Goal: Task Accomplishment & Management: Use online tool/utility

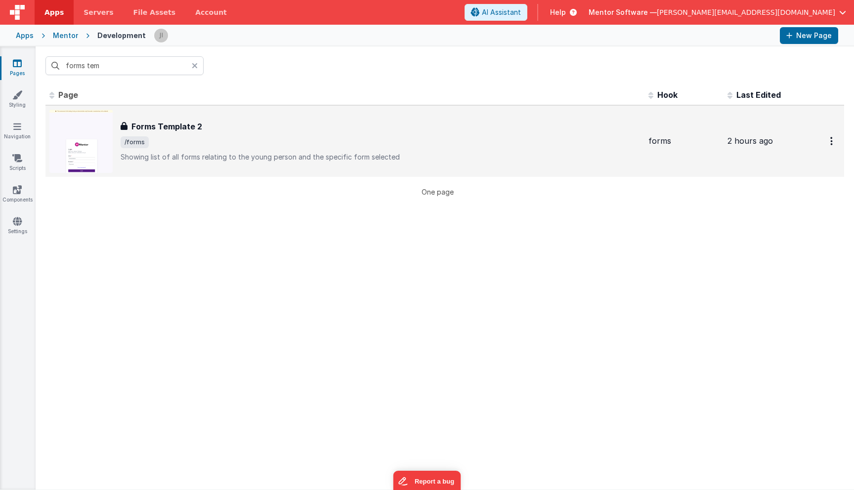
click at [205, 158] on p "Showing list of all forms relating to the young person and the specific form se…" at bounding box center [381, 157] width 520 height 10
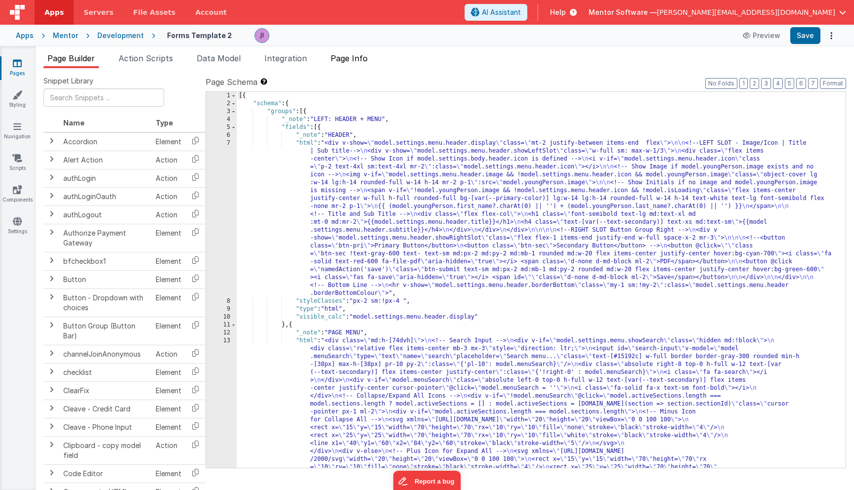
click at [358, 63] on span "Page Info" at bounding box center [349, 58] width 37 height 10
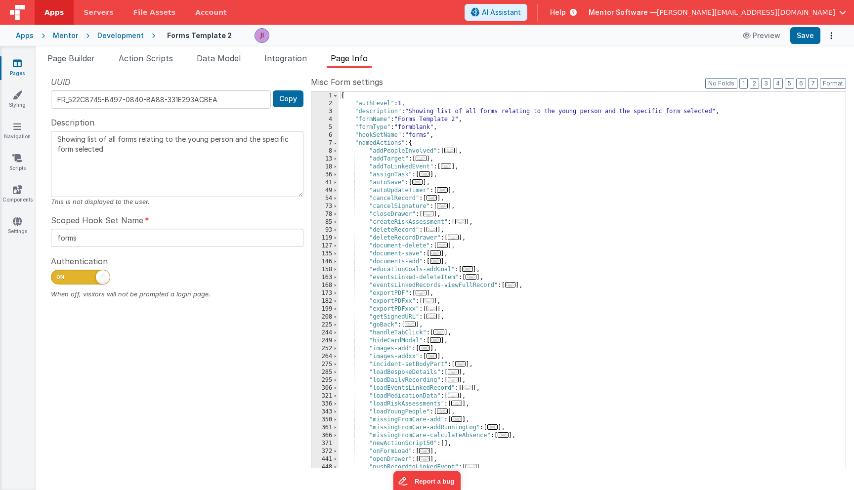
click at [420, 295] on span "..." at bounding box center [421, 292] width 11 height 5
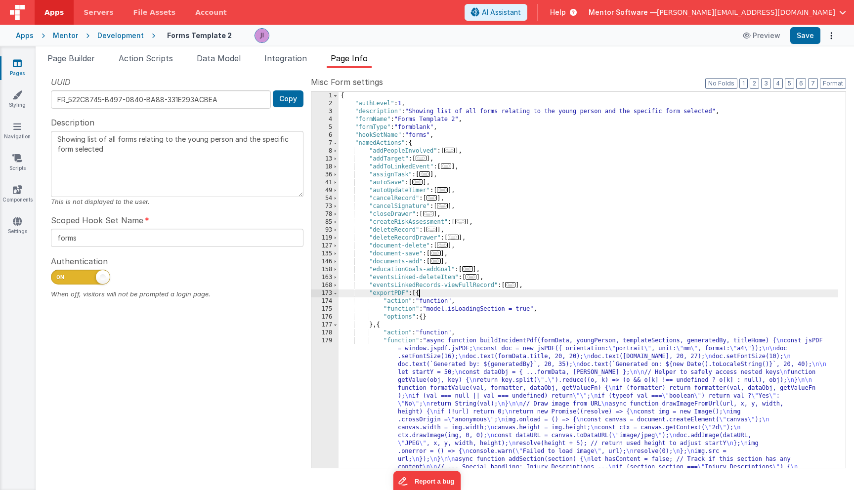
scroll to position [415, 0]
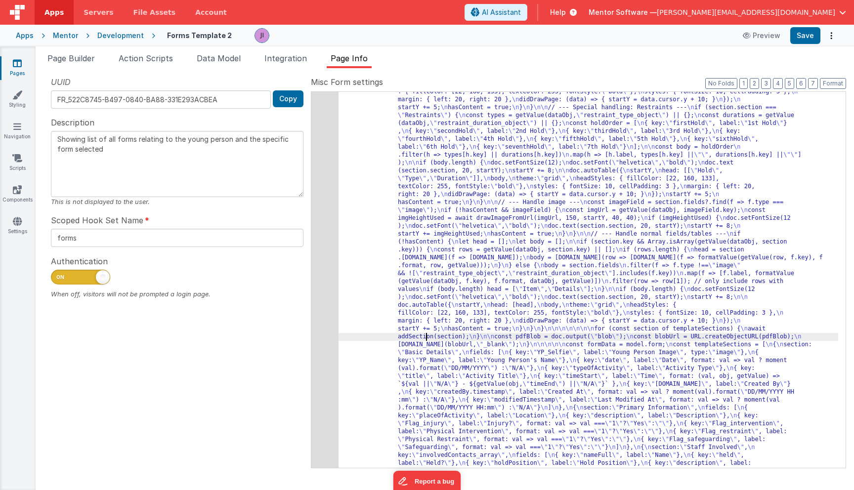
click at [306, 322] on div "UUID FR_522C8745-B497-0840-BA88-331E293ACBEA Copy Description Showing list of a…" at bounding box center [177, 272] width 267 height 392
click at [319, 321] on div "179" at bounding box center [325, 400] width 27 height 957
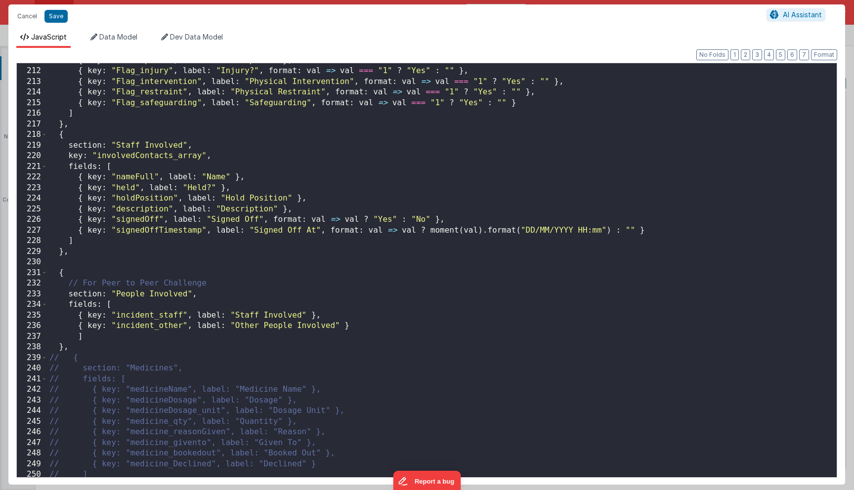
scroll to position [2240, 0]
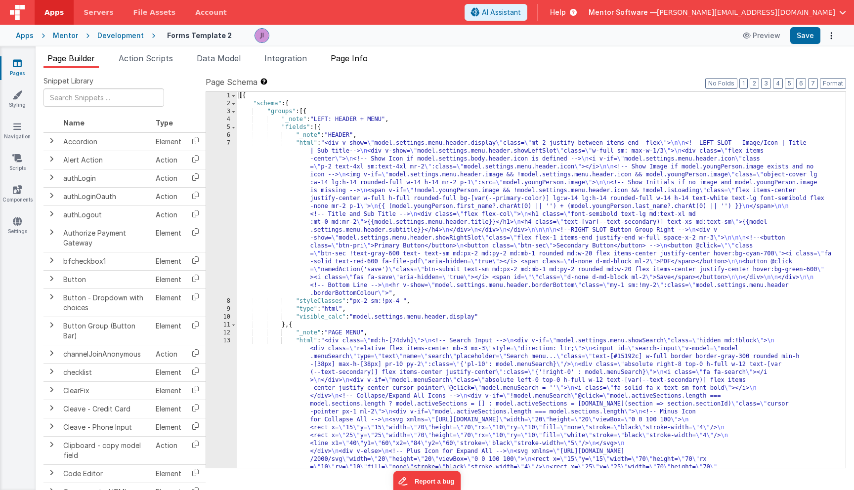
click at [349, 61] on span "Page Info" at bounding box center [349, 58] width 37 height 10
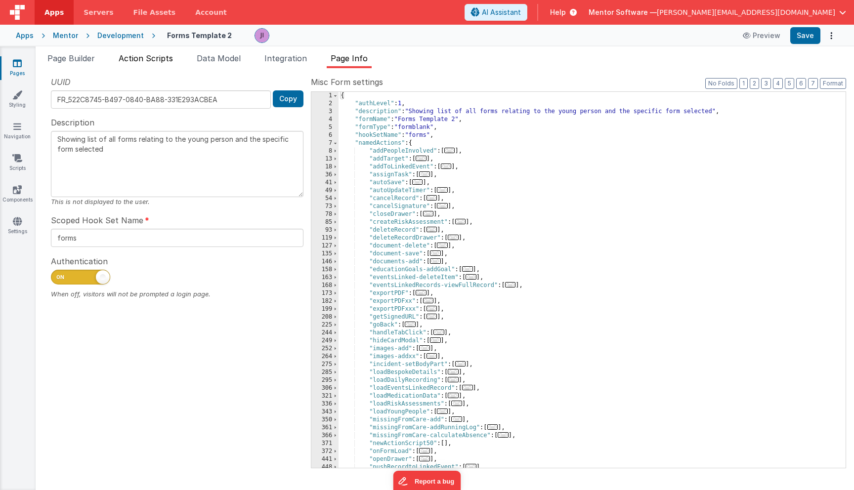
click at [162, 58] on span "Action Scripts" at bounding box center [146, 58] width 54 height 10
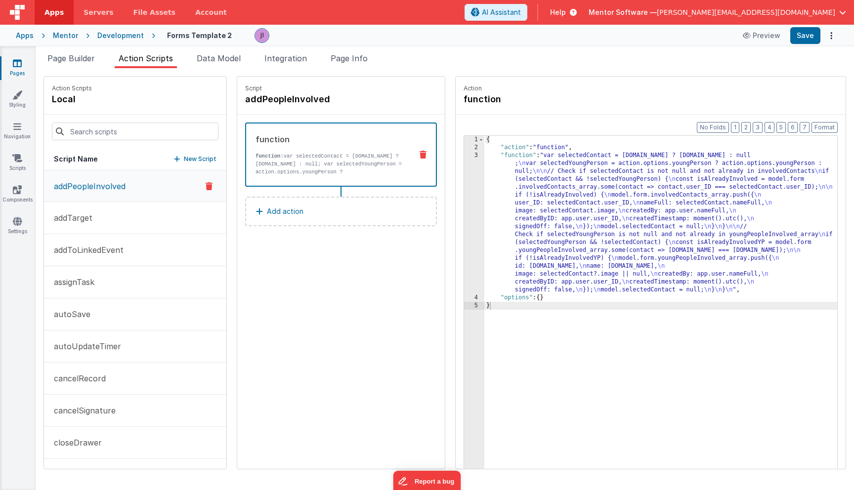
click at [147, 141] on div at bounding box center [135, 132] width 182 height 34
click at [147, 131] on input at bounding box center [135, 132] width 167 height 18
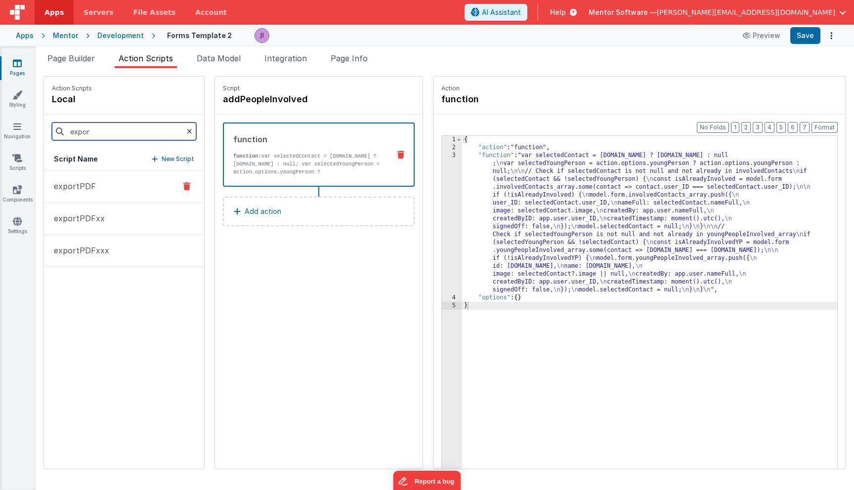
type input "expor"
click at [87, 191] on p "exportPDF" at bounding box center [72, 186] width 48 height 12
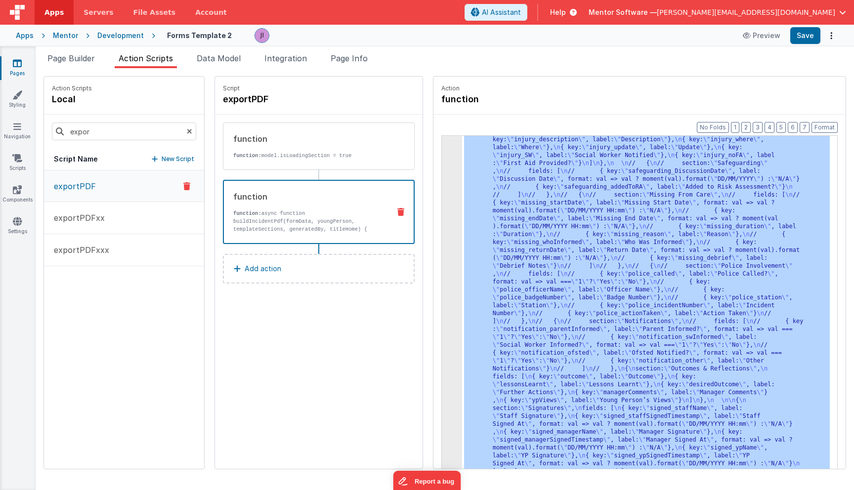
click at [442, 225] on div "3 4 5" at bounding box center [452, 5] width 20 height 1717
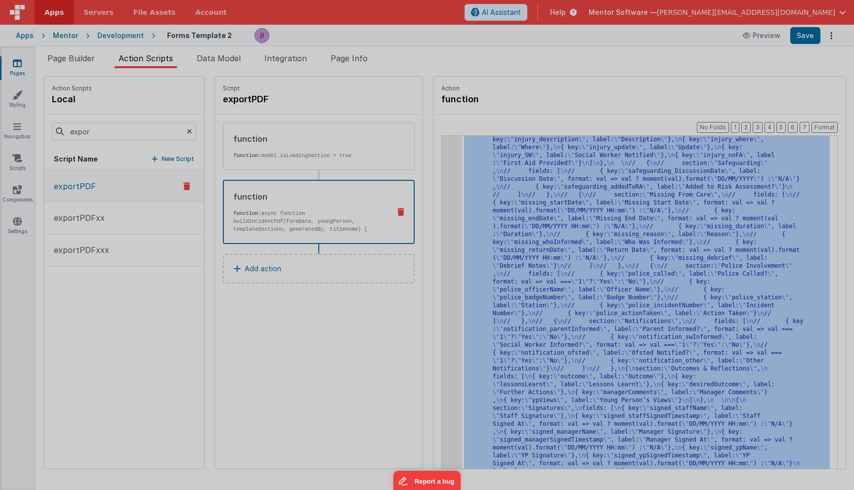
scroll to position [1005, 0]
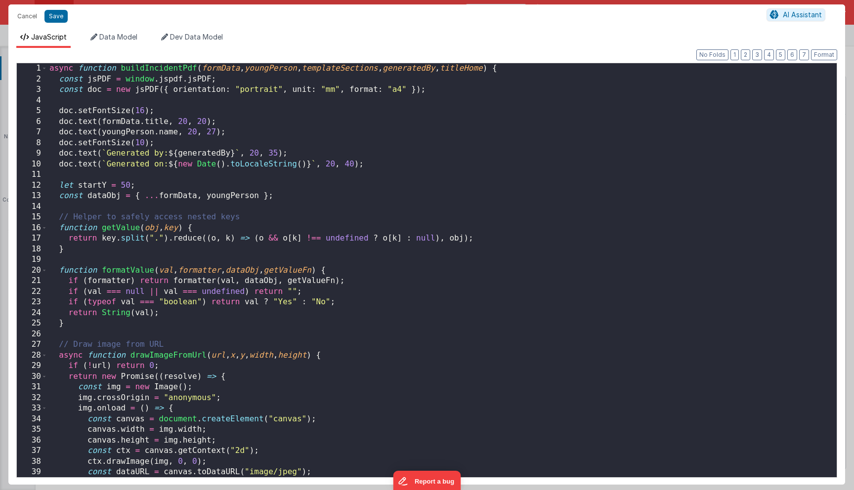
click at [422, 225] on div "async function buildIncidentPdf ( formData , youngPerson , templateSections , g…" at bounding box center [438, 281] width 782 height 436
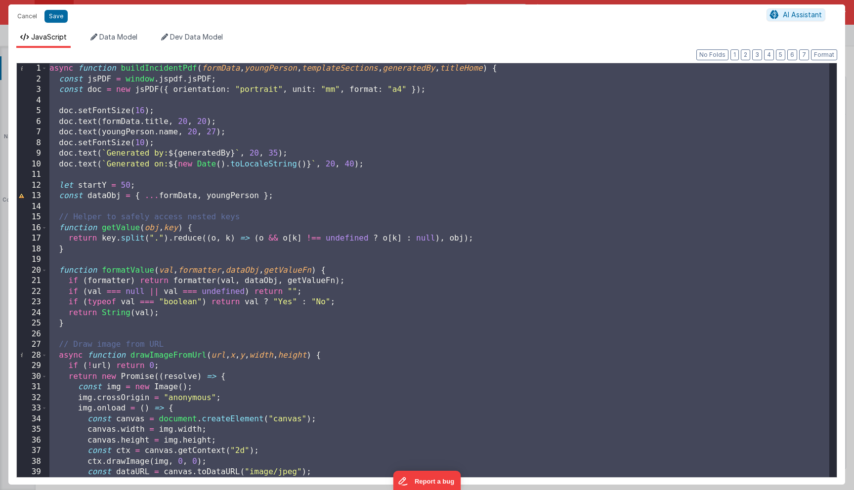
click at [104, 321] on div "async function buildIncidentPdf ( formData , youngPerson , templateSections , g…" at bounding box center [438, 281] width 782 height 436
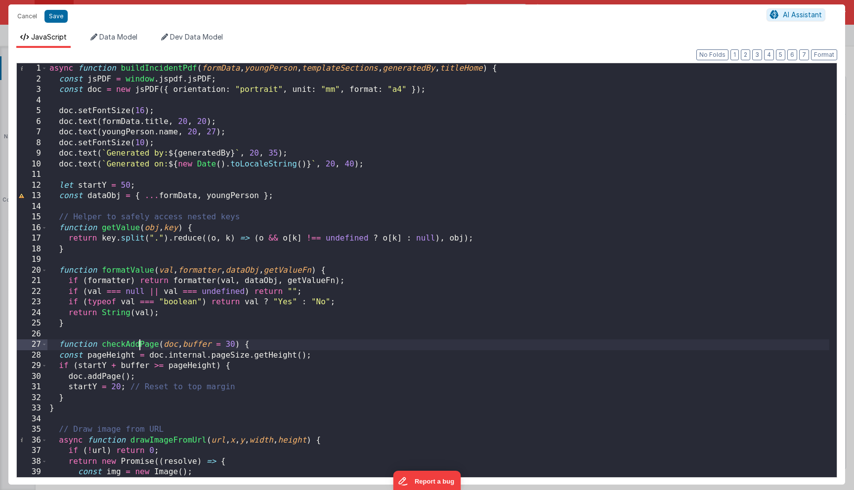
click at [138, 343] on div "async function buildIncidentPdf ( formData , youngPerson , templateSections , g…" at bounding box center [438, 281] width 782 height 436
click at [266, 270] on div "async function buildIncidentPdf ( formData , youngPerson , templateSections , g…" at bounding box center [438, 281] width 782 height 436
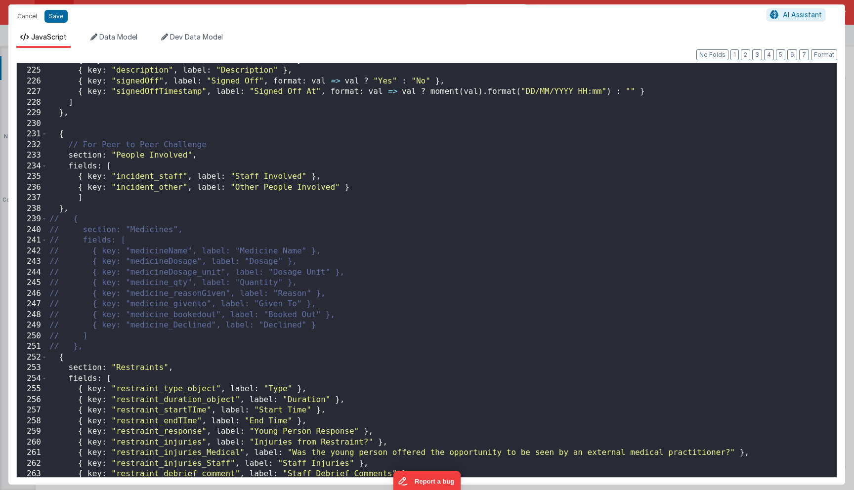
scroll to position [2378, 0]
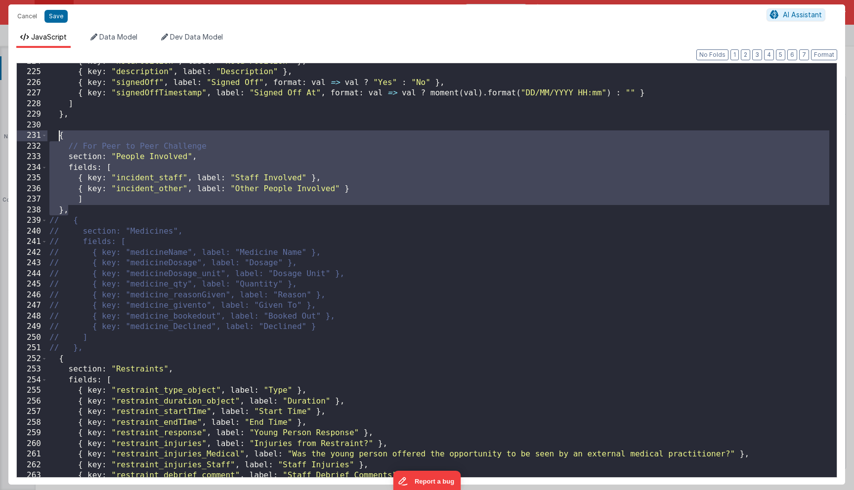
drag, startPoint x: 79, startPoint y: 210, endPoint x: 57, endPoint y: 136, distance: 76.3
click at [57, 136] on div "{ key : "holdPosition" , label : "Hold Position" } , { key : "description" , la…" at bounding box center [438, 274] width 782 height 436
click at [80, 206] on div "{ key : "holdPosition" , label : "Hold Position" } , { key : "description" , la…" at bounding box center [438, 274] width 782 height 436
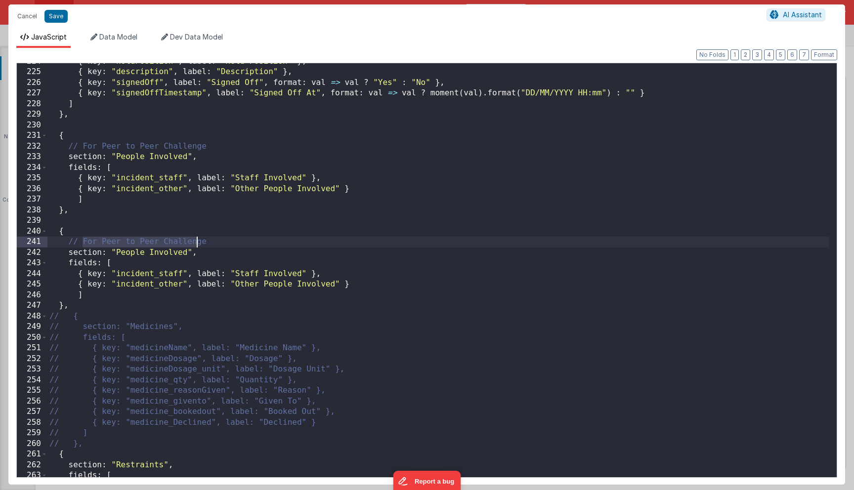
drag, startPoint x: 84, startPoint y: 242, endPoint x: 213, endPoint y: 241, distance: 129.6
click at [213, 241] on div "{ key : "holdPosition" , label : "Hold Position" } , { key : "description" , la…" at bounding box center [438, 274] width 782 height 436
click at [157, 245] on div "{ key : "holdPosition" , label : "Hold Position" } , { key : "description" , la…" at bounding box center [438, 274] width 782 height 436
drag, startPoint x: 216, startPoint y: 245, endPoint x: 101, endPoint y: 241, distance: 114.8
click at [101, 241] on div "{ key : "holdPosition" , label : "Hold Position" } , { key : "description" , la…" at bounding box center [438, 274] width 782 height 436
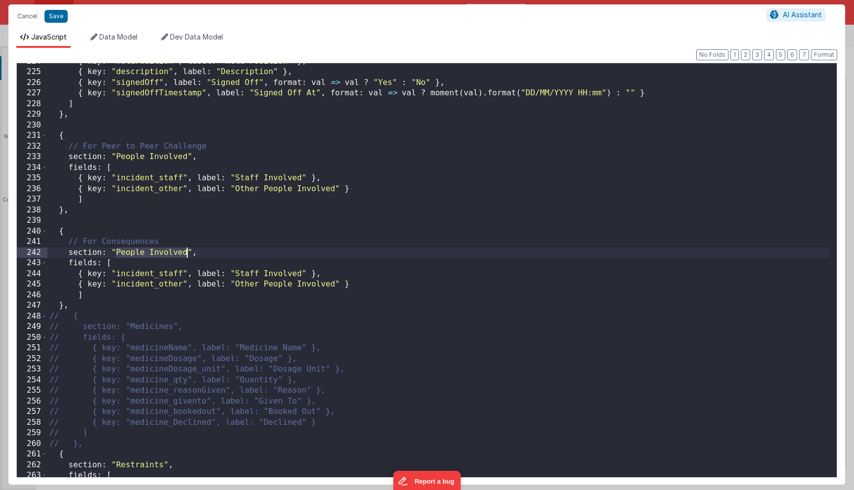
drag, startPoint x: 116, startPoint y: 255, endPoint x: 186, endPoint y: 254, distance: 70.7
click at [186, 254] on div "{ key : "holdPosition" , label : "Hold Position" } , { key : "description" , la…" at bounding box center [438, 274] width 782 height 436
click at [166, 253] on div "{ key : "holdPosition" , label : "Hold Position" } , { key : "description" , la…" at bounding box center [438, 274] width 782 height 436
drag, startPoint x: 188, startPoint y: 253, endPoint x: 118, endPoint y: 251, distance: 70.7
click at [118, 251] on div "{ key : "holdPosition" , label : "Hold Position" } , { key : "description" , la…" at bounding box center [438, 274] width 782 height 436
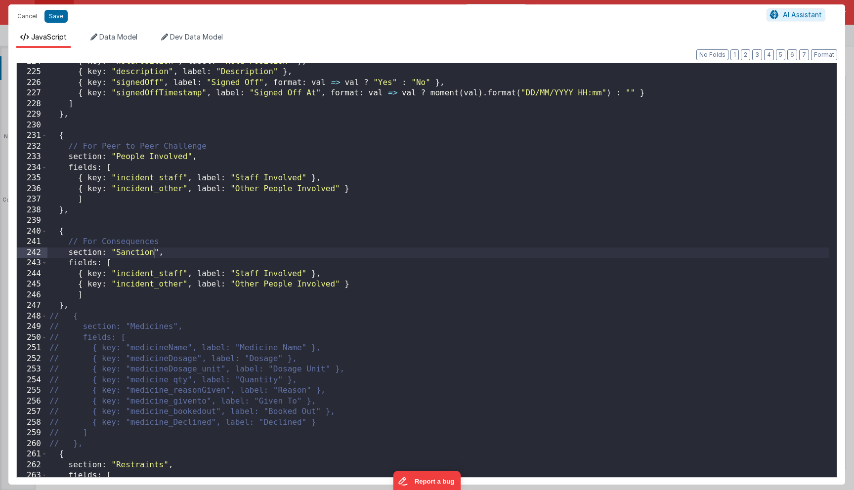
click at [148, 182] on div "{ key : "holdPosition" , label : "Hold Position" } , { key : "description" , la…" at bounding box center [438, 274] width 782 height 436
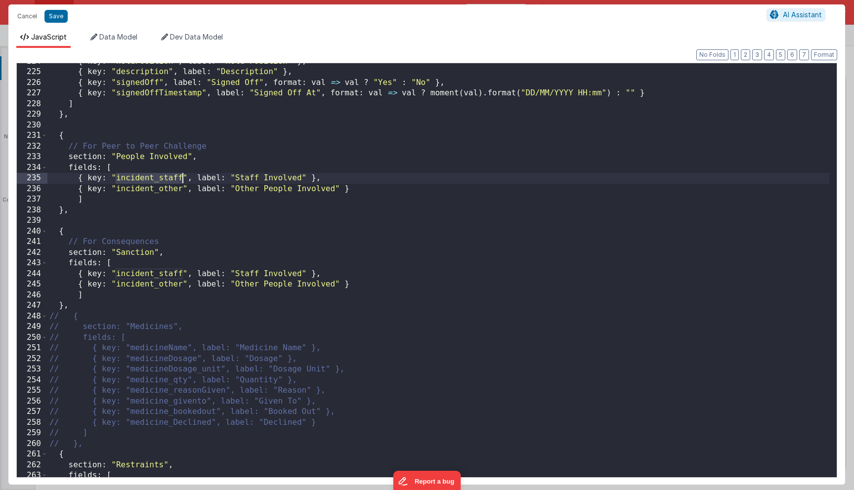
click at [148, 182] on div "{ key : "holdPosition" , label : "Hold Position" } , { key : "description" , la…" at bounding box center [438, 274] width 782 height 436
click at [144, 192] on div "{ key : "holdPosition" , label : "Hold Position" } , { key : "description" , la…" at bounding box center [438, 274] width 782 height 436
drag, startPoint x: 267, startPoint y: 179, endPoint x: 334, endPoint y: 179, distance: 66.3
click at [334, 179] on div "{ key : "holdPosition" , label : "Hold Position" } , { key : "description" , la…" at bounding box center [438, 274] width 782 height 436
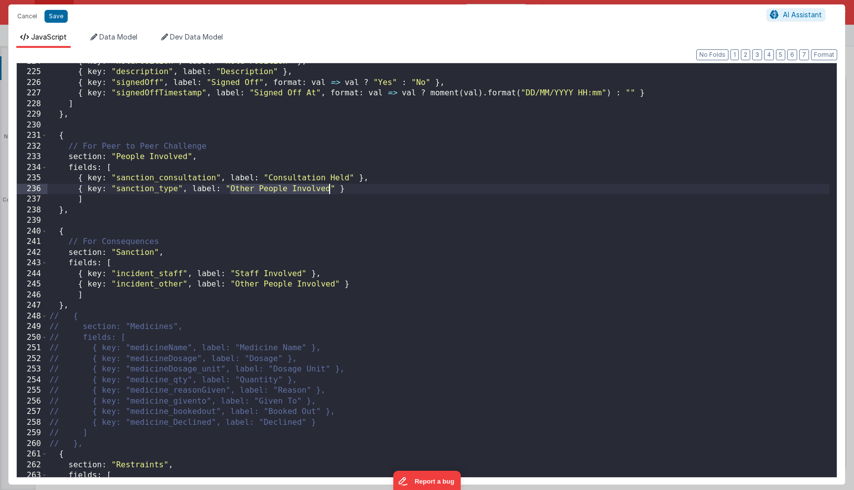
drag, startPoint x: 229, startPoint y: 190, endPoint x: 328, endPoint y: 191, distance: 98.9
click at [328, 191] on div "{ key : "holdPosition" , label : "Hold Position" } , { key : "description" , la…" at bounding box center [438, 274] width 782 height 436
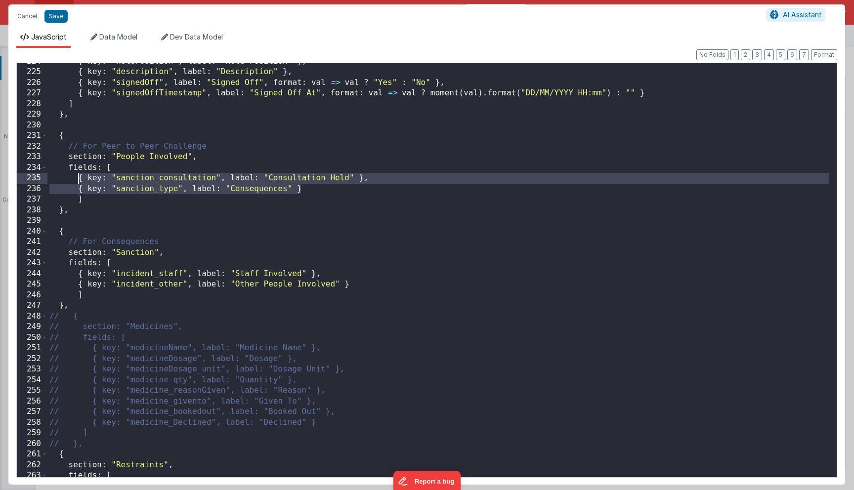
drag, startPoint x: 306, startPoint y: 188, endPoint x: 78, endPoint y: 179, distance: 227.6
click at [78, 179] on div "{ key : "holdPosition" , label : "Hold Position" } , { key : "description" , la…" at bounding box center [438, 274] width 782 height 436
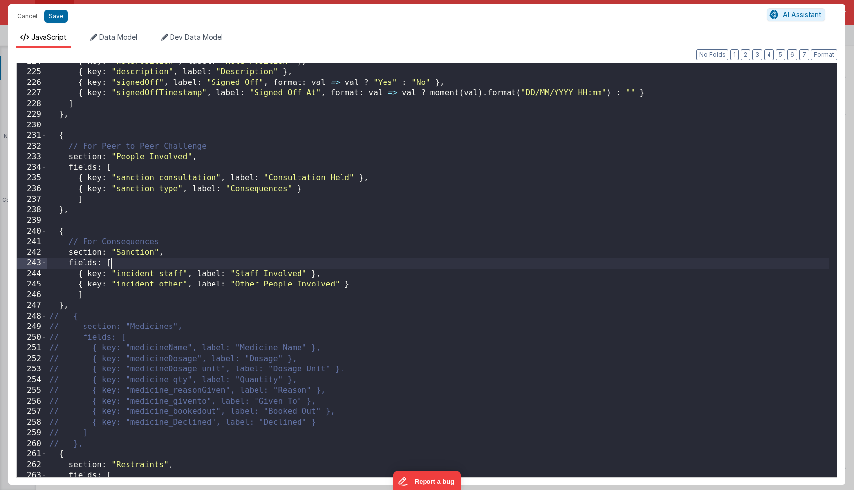
click at [126, 266] on div "{ key : "holdPosition" , label : "Hold Position" } , { key : "description" , la…" at bounding box center [438, 274] width 782 height 436
paste textarea
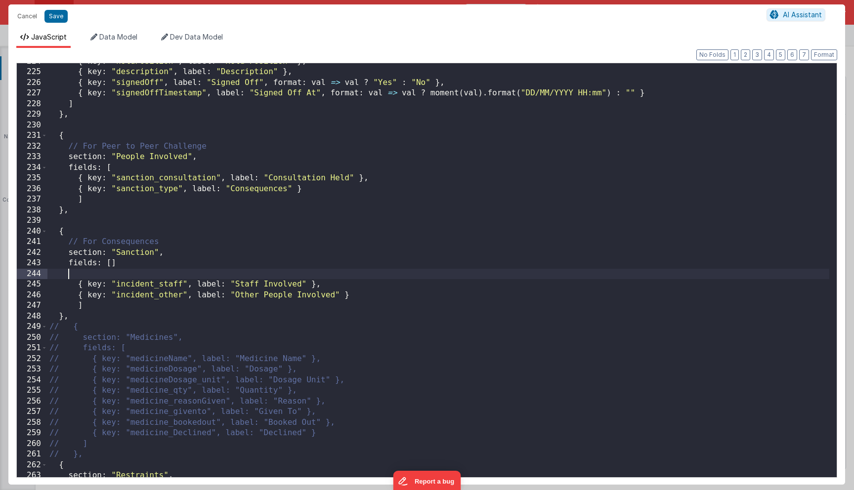
paste textarea
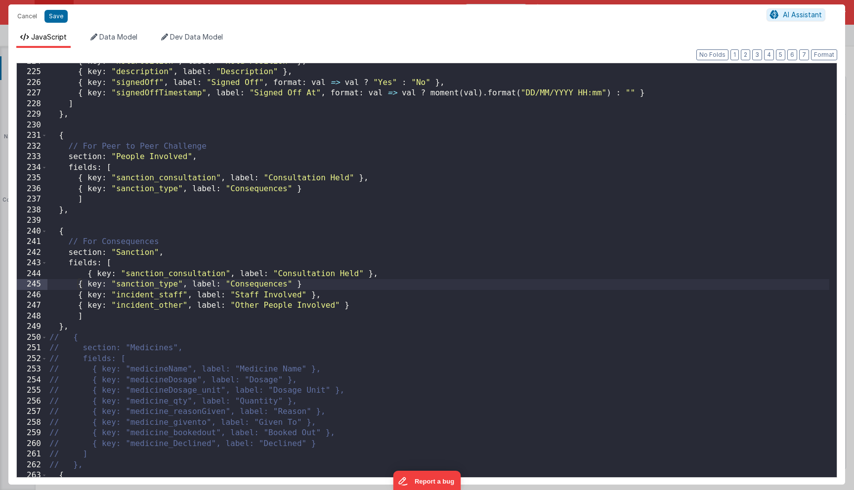
click at [88, 275] on div "{ key : "holdPosition" , label : "Hold Position" } , { key : "description" , la…" at bounding box center [438, 274] width 782 height 436
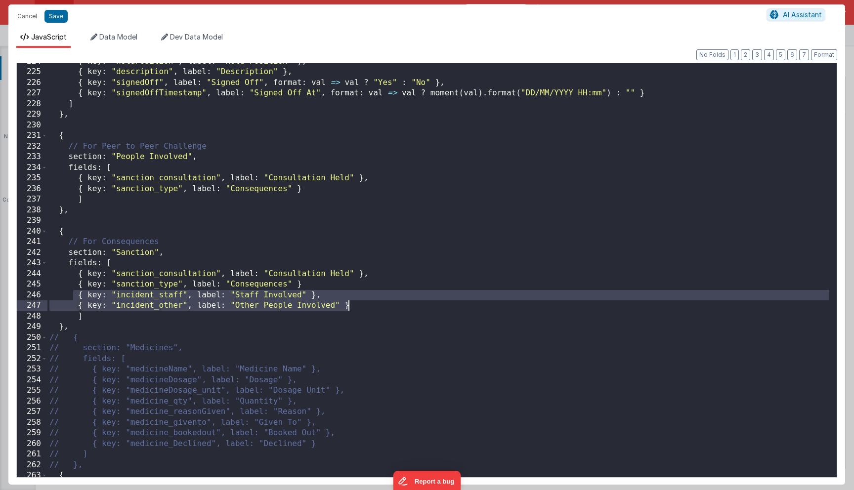
drag, startPoint x: 73, startPoint y: 294, endPoint x: 364, endPoint y: 309, distance: 292.1
click at [364, 309] on div "{ key : "holdPosition" , label : "Hold Position" } , { key : "description" , la…" at bounding box center [438, 274] width 782 height 436
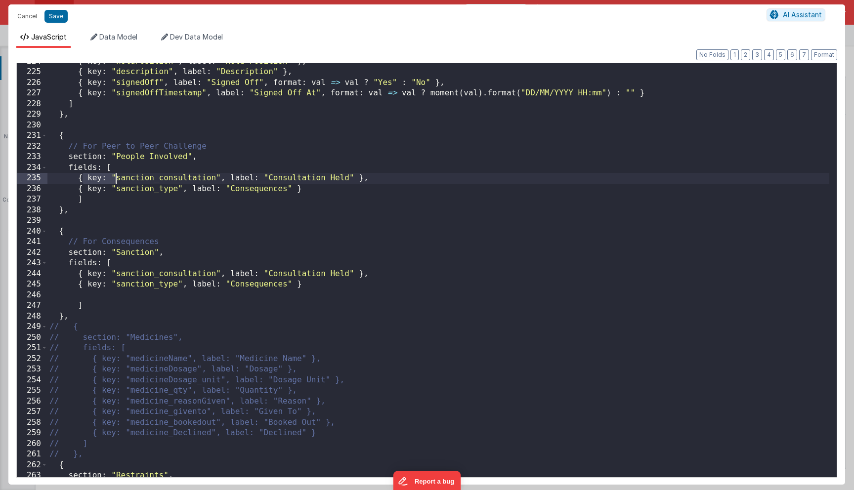
drag, startPoint x: 81, startPoint y: 177, endPoint x: 107, endPoint y: 176, distance: 25.7
click at [110, 176] on div "{ key : "holdPosition" , label : "Hold Position" } , { key : "description" , la…" at bounding box center [438, 274] width 782 height 436
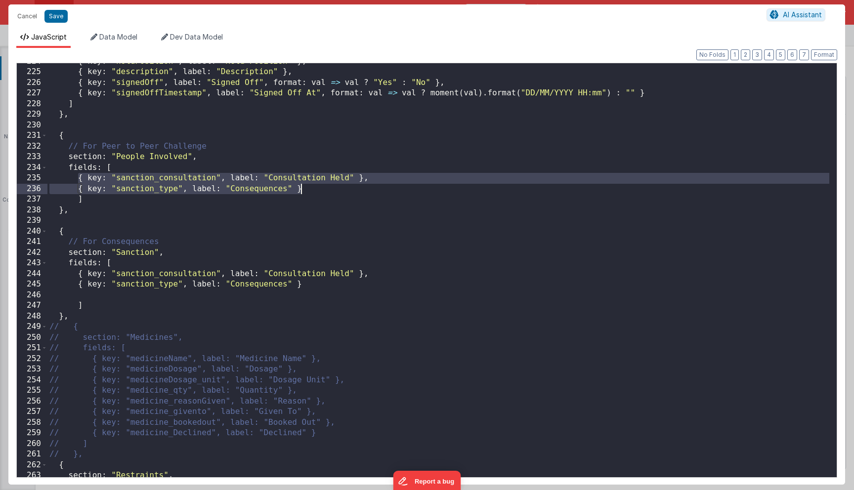
drag, startPoint x: 78, startPoint y: 179, endPoint x: 343, endPoint y: 188, distance: 264.7
click at [343, 188] on div "{ key : "holdPosition" , label : "Hold Position" } , { key : "description" , la…" at bounding box center [438, 274] width 782 height 436
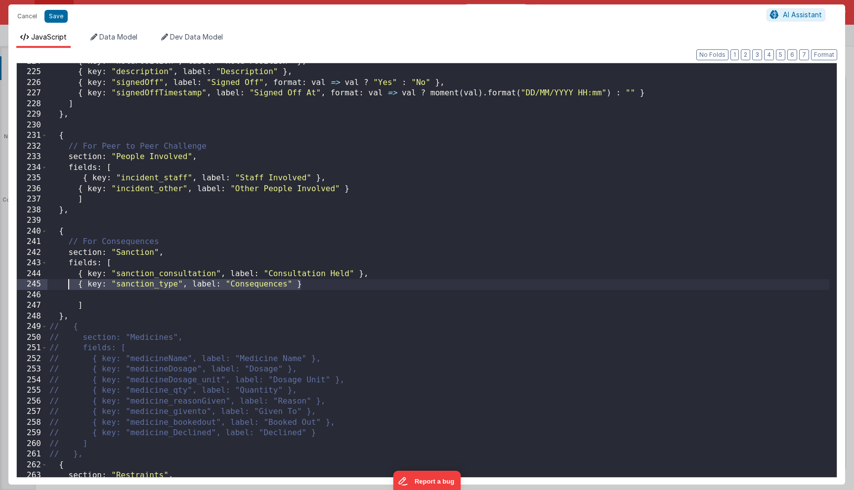
drag, startPoint x: 307, startPoint y: 283, endPoint x: 69, endPoint y: 285, distance: 237.3
click at [69, 285] on div "{ key : "holdPosition" , label : "Hold Position" } , { key : "description" , la…" at bounding box center [438, 274] width 782 height 436
click at [311, 283] on div "{ key : "holdPosition" , label : "Hold Position" } , { key : "description" , la…" at bounding box center [438, 274] width 782 height 436
paste textarea
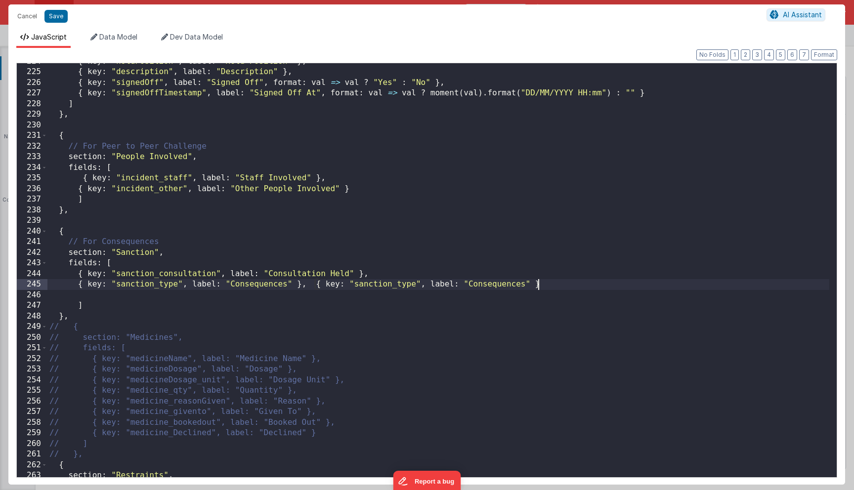
click at [316, 285] on div "{ key : "holdPosition" , label : "Hold Position" } , { key : "description" , la…" at bounding box center [438, 274] width 782 height 436
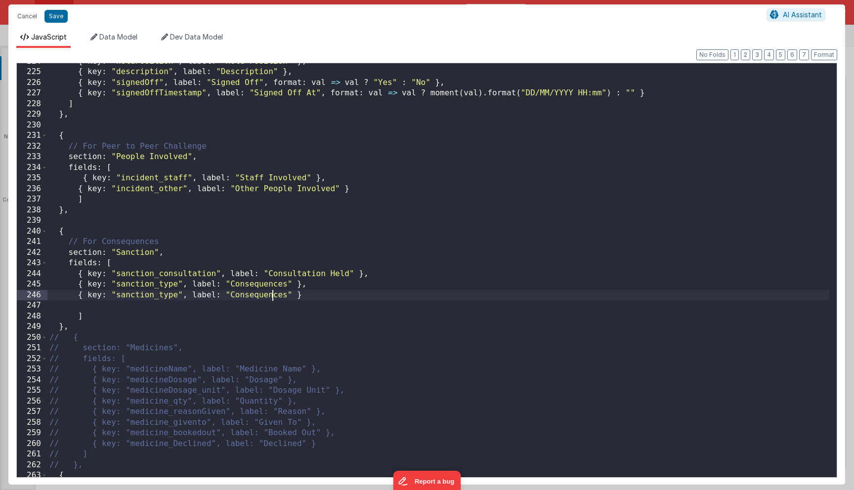
click at [275, 295] on div "{ key : "holdPosition" , label : "Hold Position" } , { key : "description" , la…" at bounding box center [438, 274] width 782 height 436
click at [147, 294] on div "{ key : "holdPosition" , label : "Hold Position" } , { key : "description" , la…" at bounding box center [438, 274] width 782 height 436
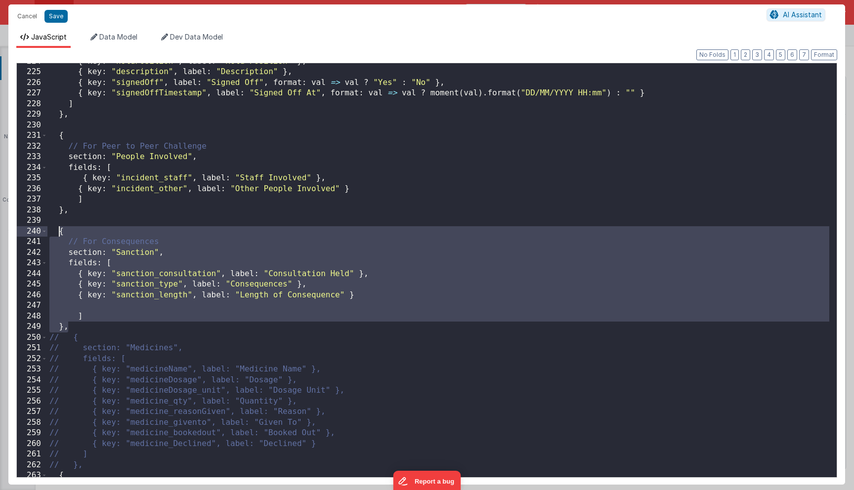
drag, startPoint x: 70, startPoint y: 329, endPoint x: 58, endPoint y: 228, distance: 101.0
click at [58, 228] on div "{ key : "holdPosition" , label : "Hold Position" } , { key : "description" , la…" at bounding box center [438, 274] width 782 height 436
click at [65, 243] on div "{ key : "holdPosition" , label : "Hold Position" } , { key : "description" , la…" at bounding box center [438, 274] width 782 height 436
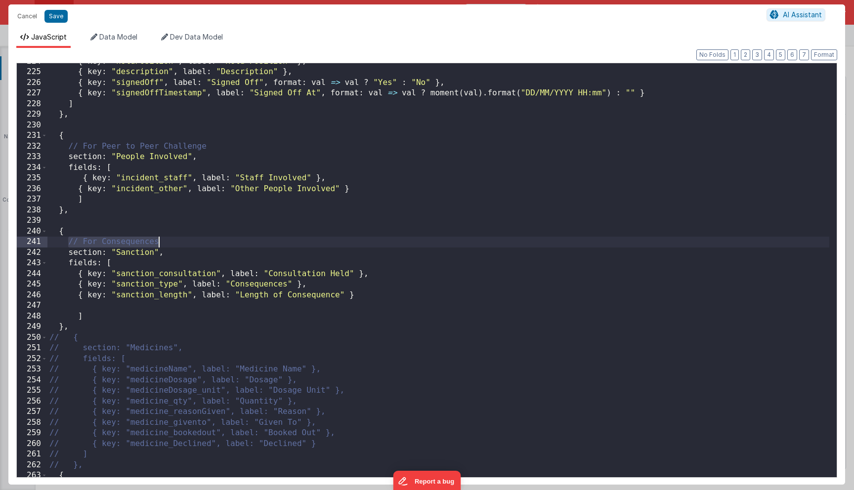
drag, startPoint x: 66, startPoint y: 243, endPoint x: 170, endPoint y: 243, distance: 103.3
click at [170, 243] on div "{ key : "holdPosition" , label : "Hold Position" } , { key : "description" , la…" at bounding box center [438, 274] width 782 height 436
click at [101, 218] on div "{ key : "holdPosition" , label : "Hold Position" } , { key : "description" , la…" at bounding box center [438, 274] width 782 height 436
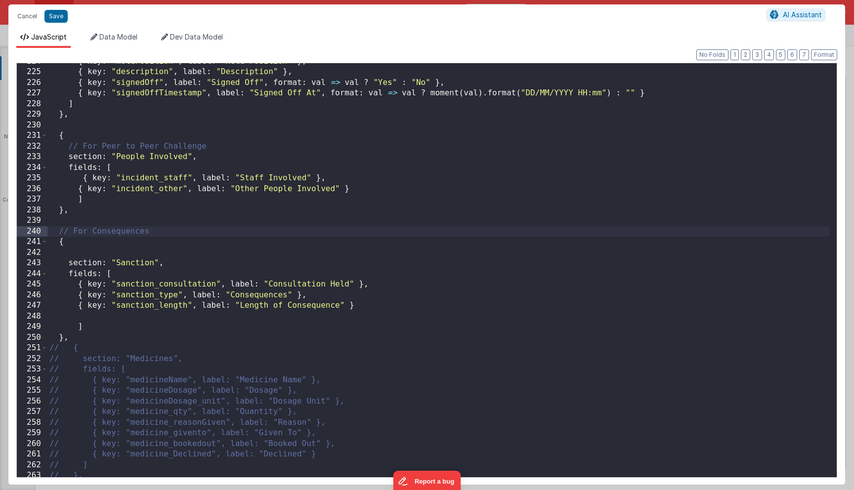
click at [72, 250] on div "{ key : "holdPosition" , label : "Hold Position" } , { key : "description" , la…" at bounding box center [438, 274] width 782 height 436
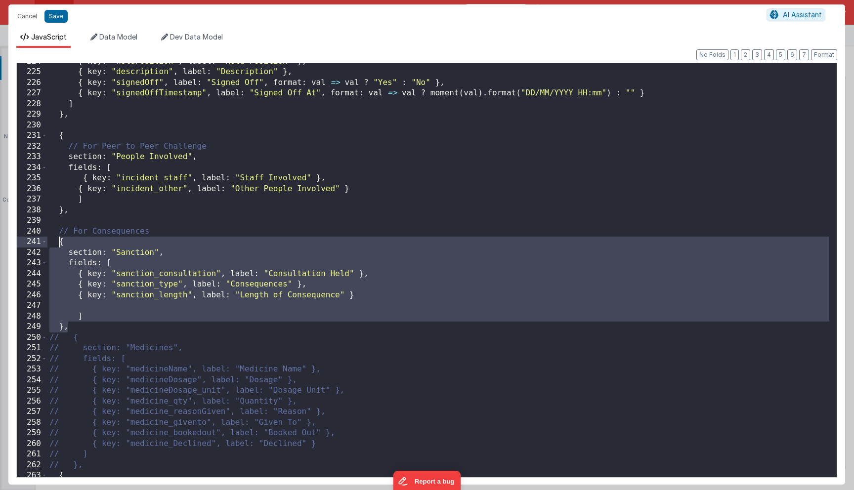
drag, startPoint x: 81, startPoint y: 326, endPoint x: 59, endPoint y: 242, distance: 87.0
click at [59, 243] on div "{ key : "holdPosition" , label : "Hold Position" } , { key : "description" , la…" at bounding box center [438, 274] width 782 height 436
click at [73, 326] on div "{ key : "holdPosition" , label : "Hold Position" } , { key : "description" , la…" at bounding box center [438, 274] width 782 height 436
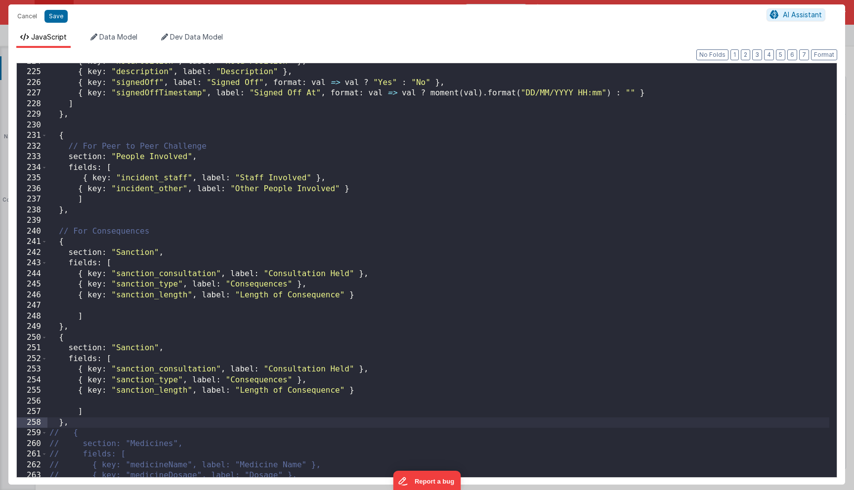
click at [155, 256] on div "{ key : "holdPosition" , label : "Hold Position" } , { key : "description" , la…" at bounding box center [438, 274] width 782 height 436
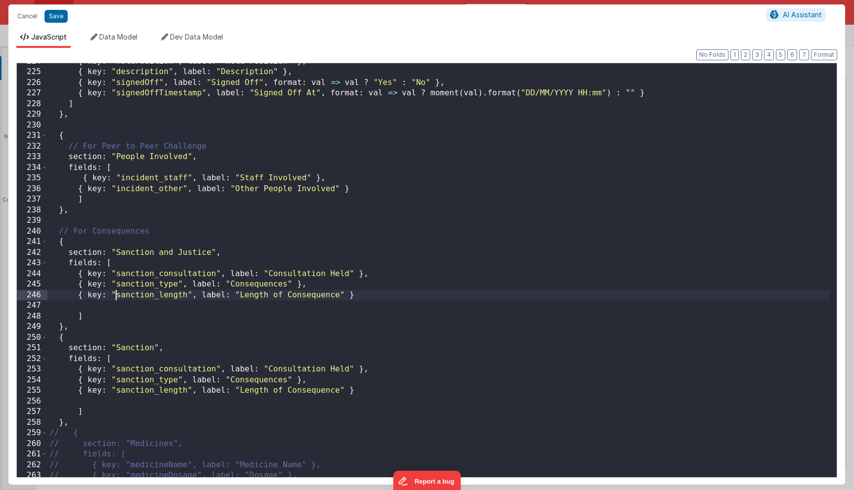
click at [117, 295] on div "{ key : "holdPosition" , label : "Hold Position" } , { key : "description" , la…" at bounding box center [438, 274] width 782 height 436
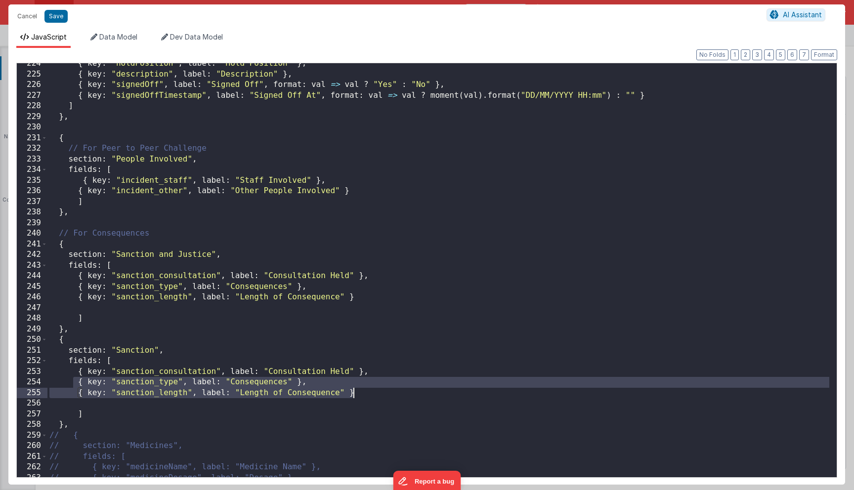
drag, startPoint x: 73, startPoint y: 378, endPoint x: 364, endPoint y: 390, distance: 292.0
click at [364, 390] on div "{ key : "holdPosition" , label : "Hold Position" } , { key : "description" , la…" at bounding box center [438, 276] width 782 height 436
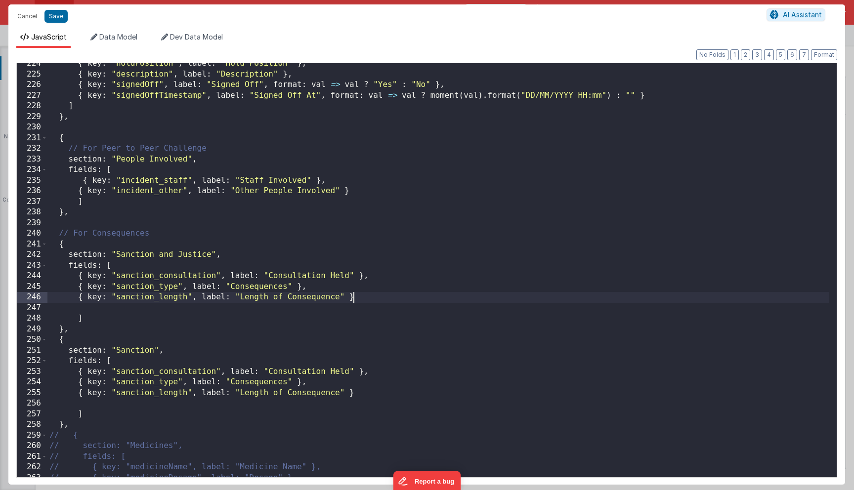
click at [366, 301] on div "{ key : "holdPosition" , label : "Hold Position" } , { key : "description" , la…" at bounding box center [438, 276] width 782 height 436
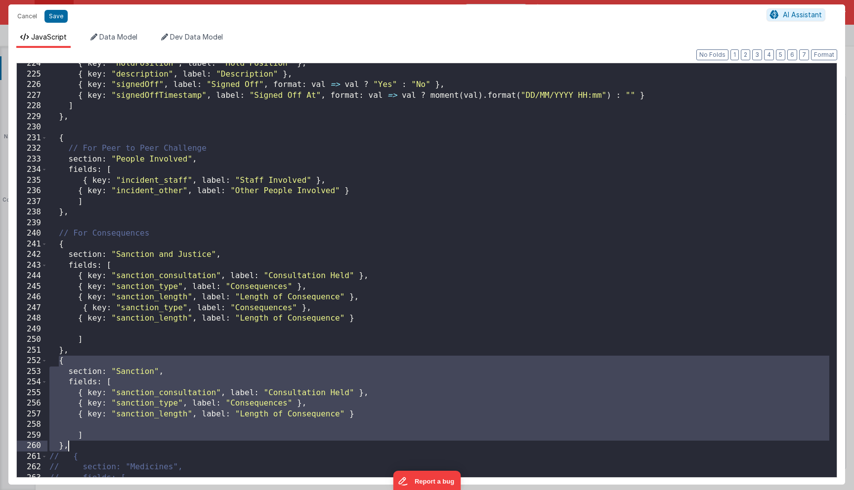
drag, startPoint x: 58, startPoint y: 362, endPoint x: 79, endPoint y: 448, distance: 88.9
click at [79, 448] on div "{ key : "holdPosition" , label : "Hold Position" } , { key : "description" , la…" at bounding box center [438, 276] width 782 height 436
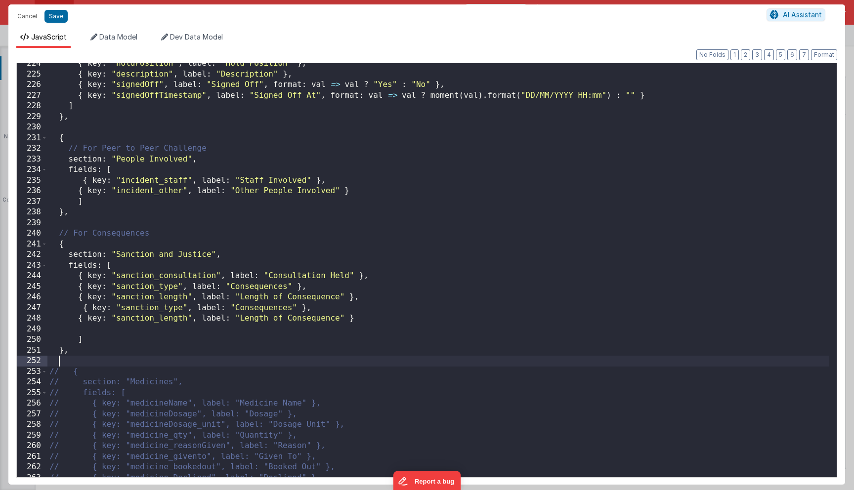
click at [87, 311] on div "{ key : "holdPosition" , label : "Hold Position" } , { key : "description" , la…" at bounding box center [438, 276] width 782 height 436
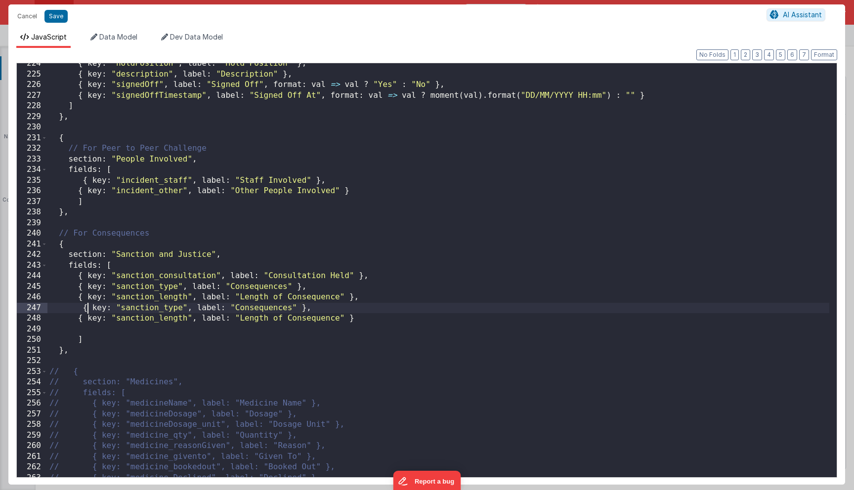
click at [81, 312] on div "{ key : "holdPosition" , label : "Hold Position" } , { key : "description" , la…" at bounding box center [438, 276] width 782 height 436
click at [141, 308] on div "{ key : "holdPosition" , label : "Hold Position" } , { key : "description" , la…" at bounding box center [438, 276] width 782 height 436
click at [158, 325] on div "{ key : "holdPosition" , label : "Hold Position" } , { key : "description" , la…" at bounding box center [438, 276] width 782 height 436
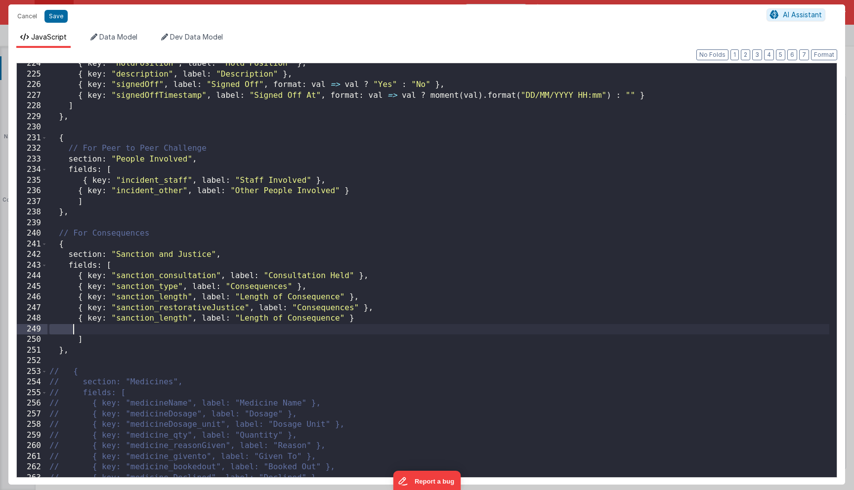
click at [158, 325] on div "{ key : "holdPosition" , label : "Hold Position" } , { key : "description" , la…" at bounding box center [438, 276] width 782 height 436
click at [158, 324] on div "{ key : "holdPosition" , label : "Hold Position" } , { key : "description" , la…" at bounding box center [438, 276] width 782 height 436
click at [158, 323] on div "{ key : "holdPosition" , label : "Hold Position" } , { key : "description" , la…" at bounding box center [438, 276] width 782 height 436
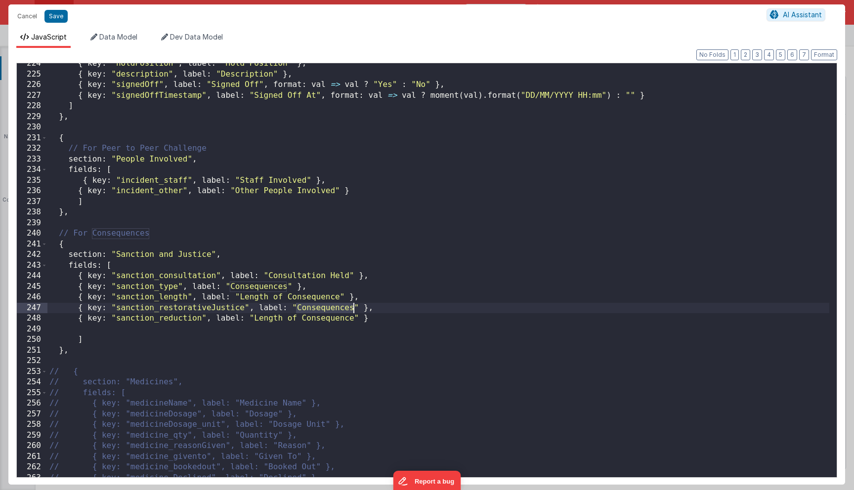
drag, startPoint x: 298, startPoint y: 309, endPoint x: 353, endPoint y: 310, distance: 55.4
click at [353, 310] on div "{ key : "holdPosition" , label : "Hold Position" } , { key : "description" , la…" at bounding box center [438, 276] width 782 height 436
drag, startPoint x: 255, startPoint y: 318, endPoint x: 351, endPoint y: 319, distance: 95.9
click at [351, 319] on div "{ key : "holdPosition" , label : "Hold Position" } , { key : "description" , la…" at bounding box center [438, 276] width 782 height 436
click at [261, 317] on div "{ key : "holdPosition" , label : "Hold Position" } , { key : "description" , la…" at bounding box center [438, 276] width 782 height 436
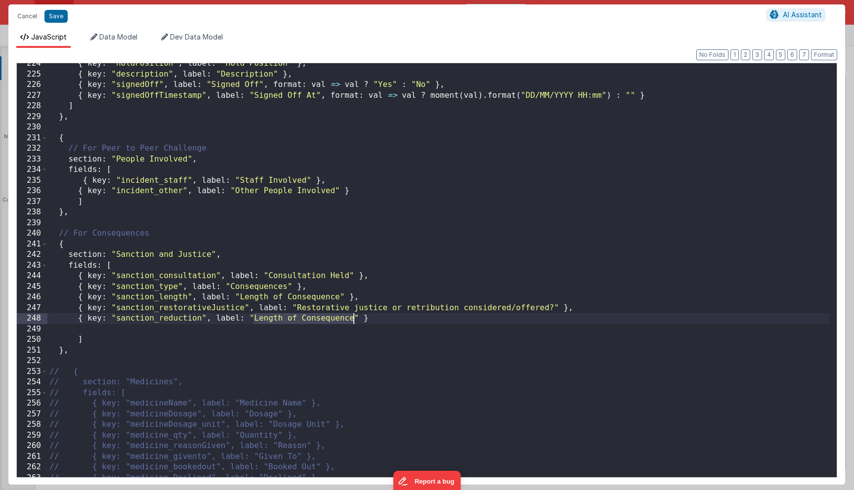
drag, startPoint x: 256, startPoint y: 319, endPoint x: 351, endPoint y: 320, distance: 95.4
click at [351, 320] on div "{ key : "holdPosition" , label : "Hold Position" } , { key : "description" , la…" at bounding box center [438, 276] width 782 height 436
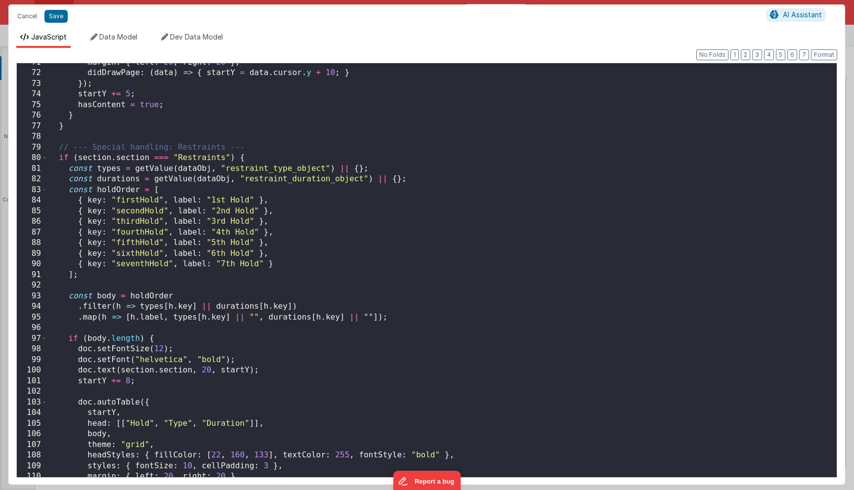
scroll to position [724, 0]
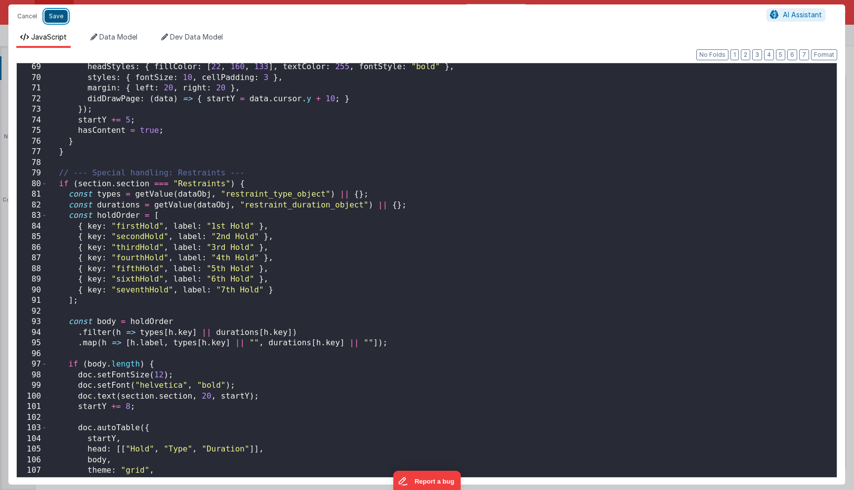
click at [60, 16] on button "Save" at bounding box center [56, 16] width 23 height 13
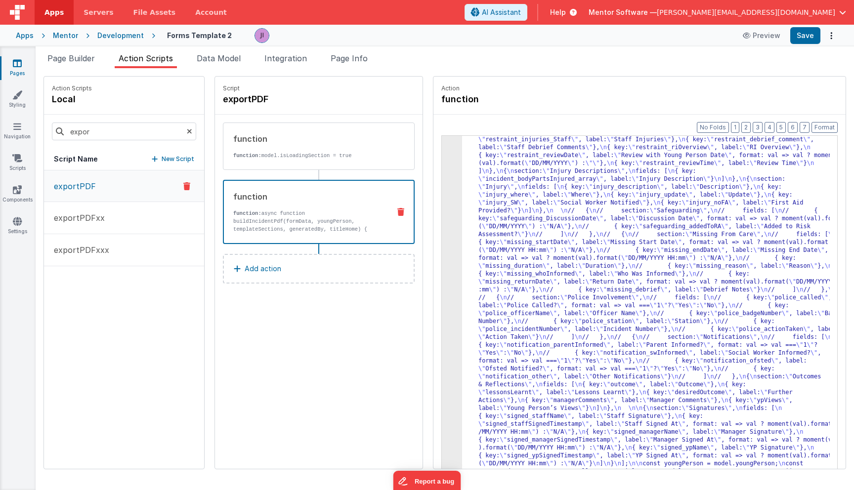
scroll to position [823, 0]
click at [83, 65] on li "Page Builder" at bounding box center [71, 60] width 55 height 16
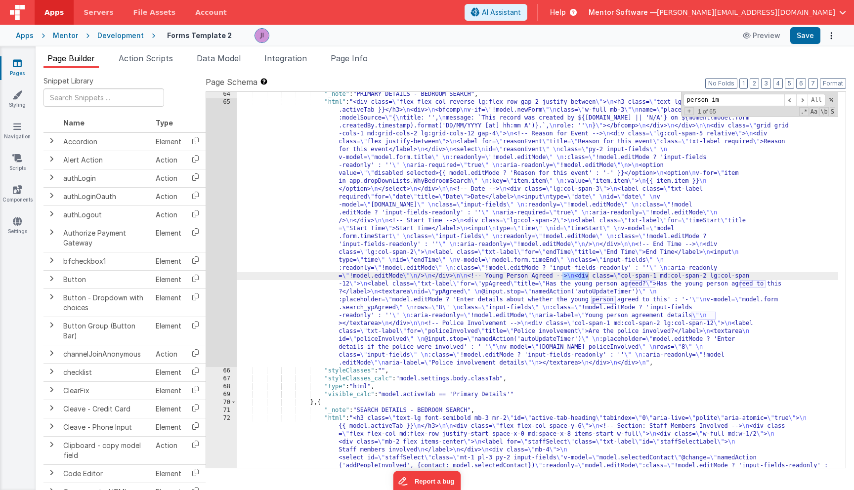
scroll to position [13094, 0]
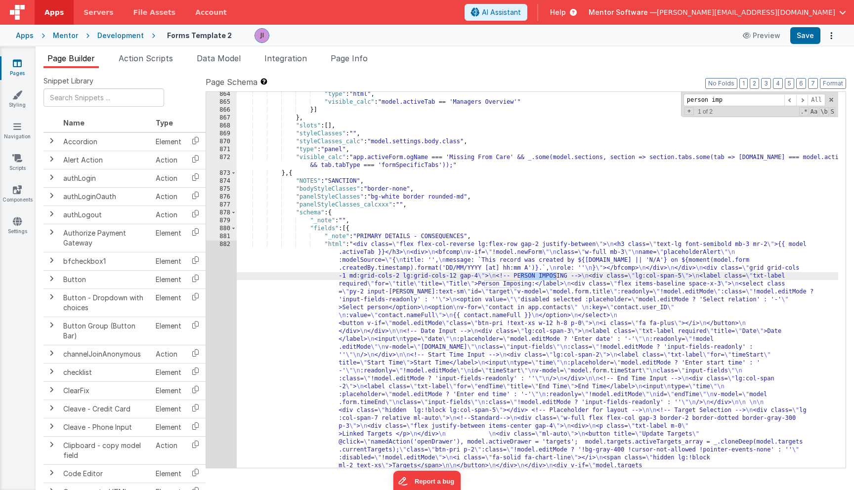
click at [226, 298] on div "882" at bounding box center [221, 407] width 31 height 332
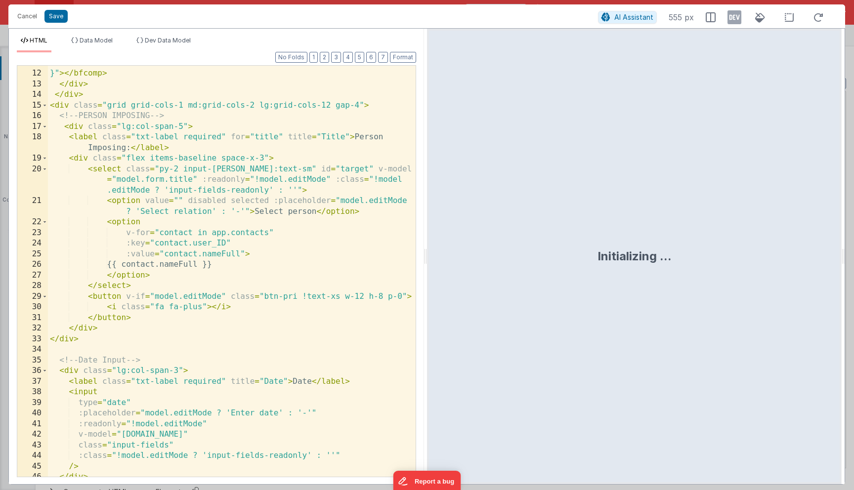
scroll to position [168, 0]
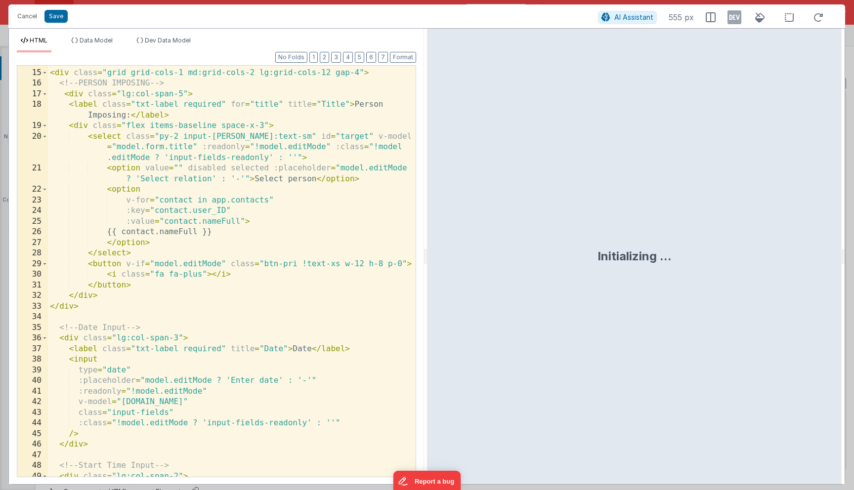
click at [108, 265] on div "</ div > < div class = "grid grid-cols-1 md:grid-cols-2 lg:grid-cols-12 gap-4" …" at bounding box center [232, 273] width 368 height 433
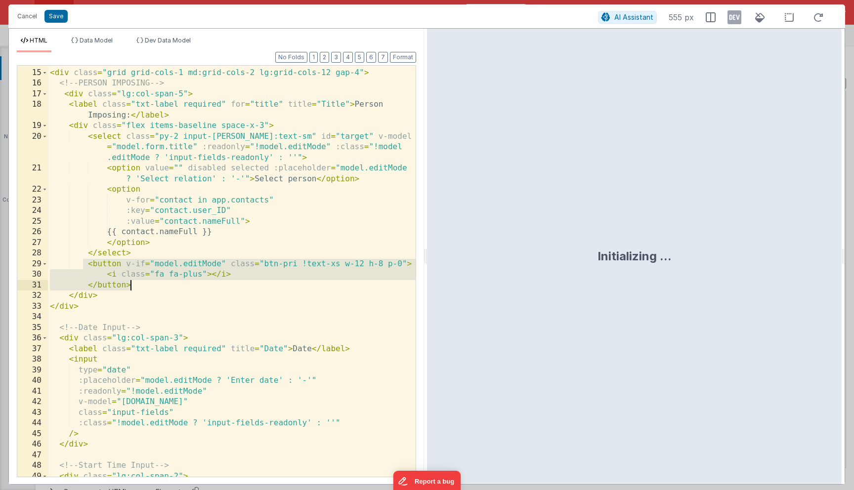
drag, startPoint x: 84, startPoint y: 265, endPoint x: 158, endPoint y: 280, distance: 75.3
click at [158, 280] on div "</ div > < div class = "grid grid-cols-1 md:grid-cols-2 lg:grid-cols-12 gap-4" …" at bounding box center [232, 273] width 368 height 433
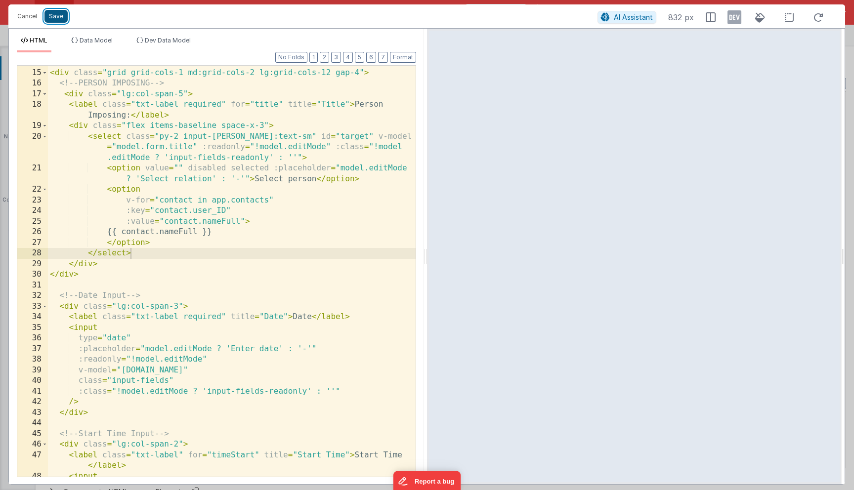
click at [55, 10] on button "Save" at bounding box center [56, 16] width 23 height 13
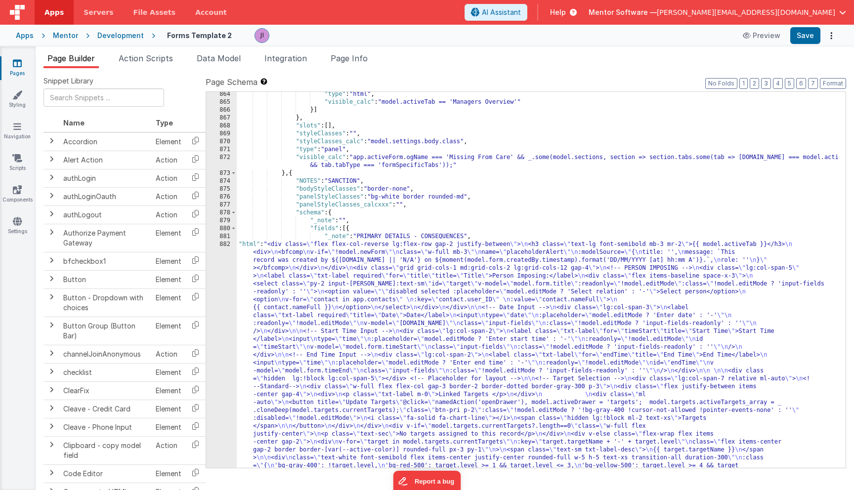
scroll to position [13114, 0]
click at [801, 36] on button "Save" at bounding box center [806, 35] width 30 height 17
click at [358, 350] on div ""type" : "html" , "visible_calc" : "model.activeTab == 'Managers Overview'" }] …" at bounding box center [538, 416] width 602 height 653
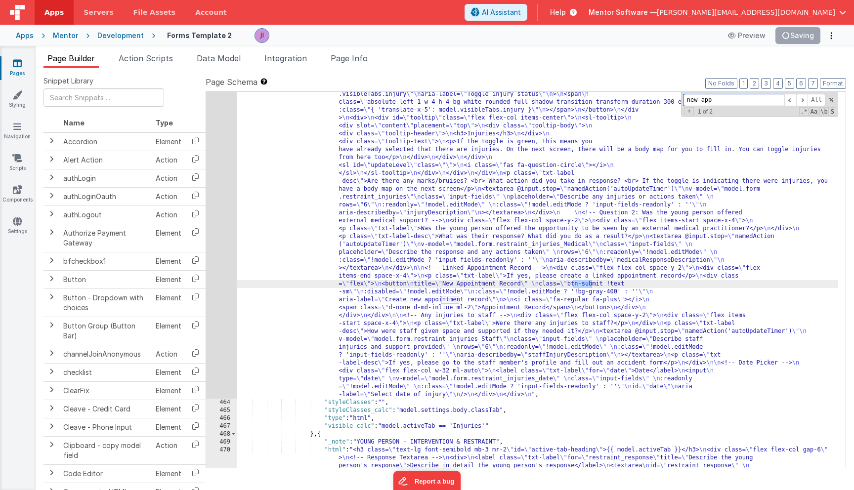
scroll to position [6700, 0]
type input "new app"
click at [220, 306] on div "463" at bounding box center [221, 217] width 31 height 364
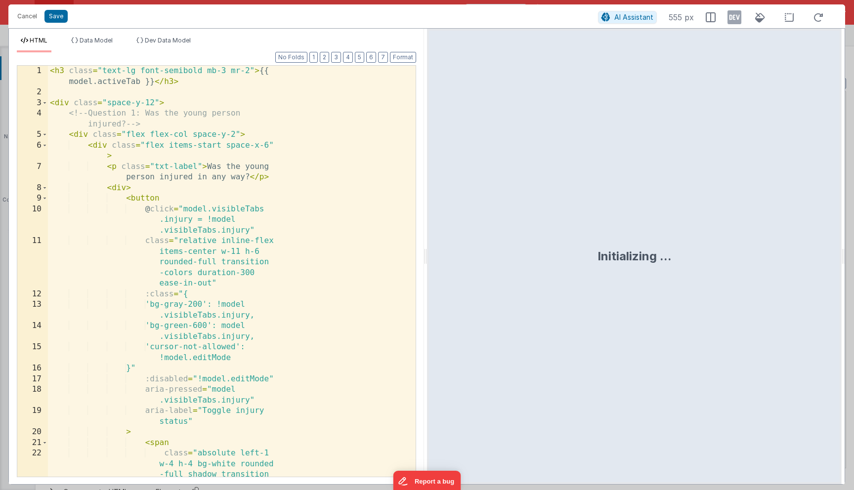
click at [241, 270] on div "< h3 class = "text-lg font-semibold mb-3 mr-2" > {{ model.activeTab }} </ h3 > …" at bounding box center [232, 309] width 368 height 486
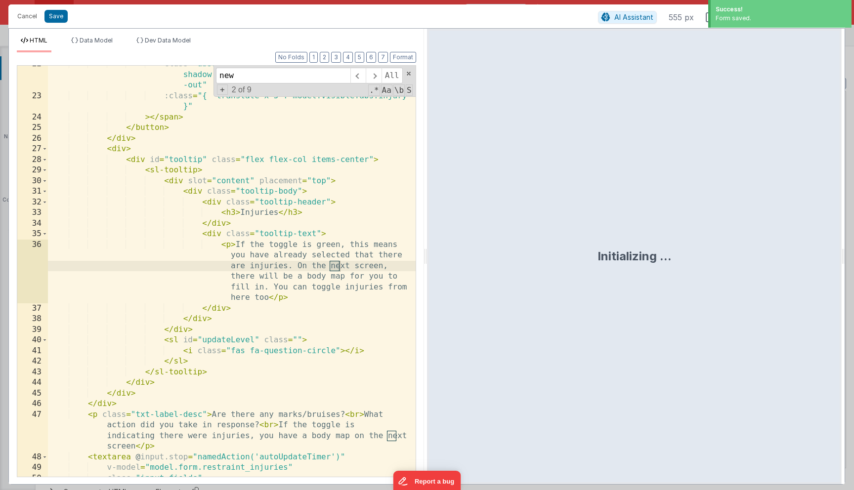
scroll to position [879, 0]
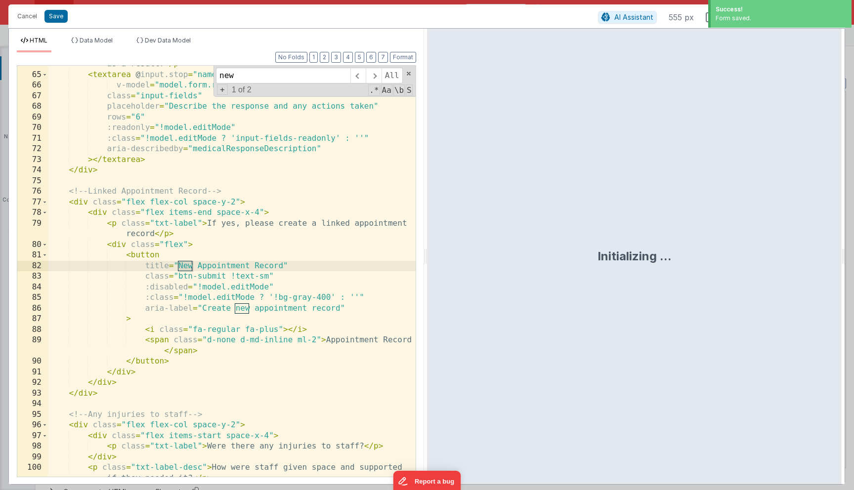
type input "new"
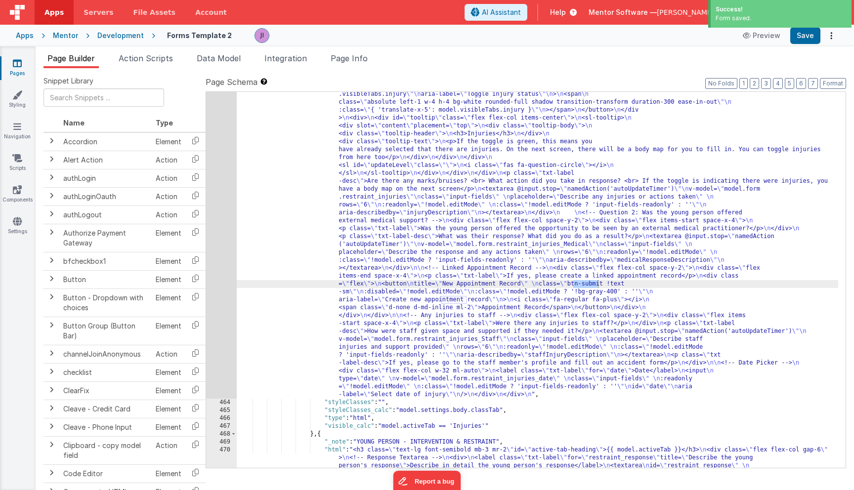
click at [216, 267] on div "463" at bounding box center [221, 217] width 31 height 364
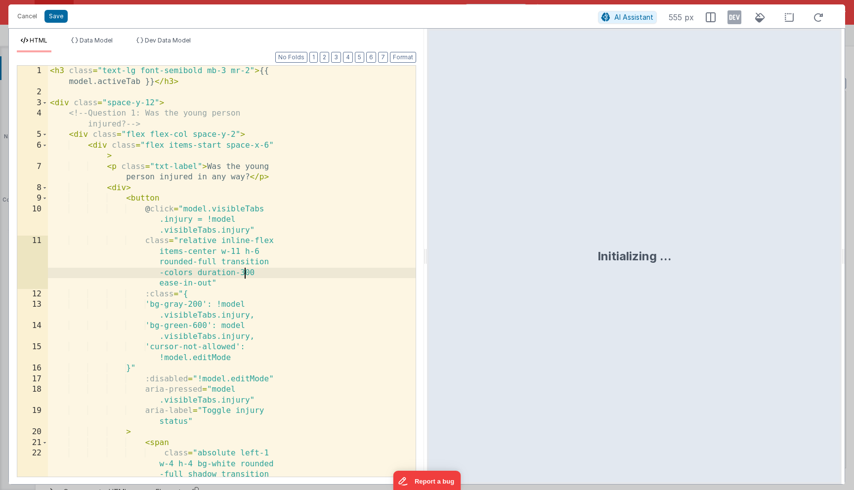
click at [244, 269] on div "< h3 class = "text-lg font-semibold mb-3 mr-2" > {{ model.activeTab }} </ h3 > …" at bounding box center [232, 309] width 368 height 486
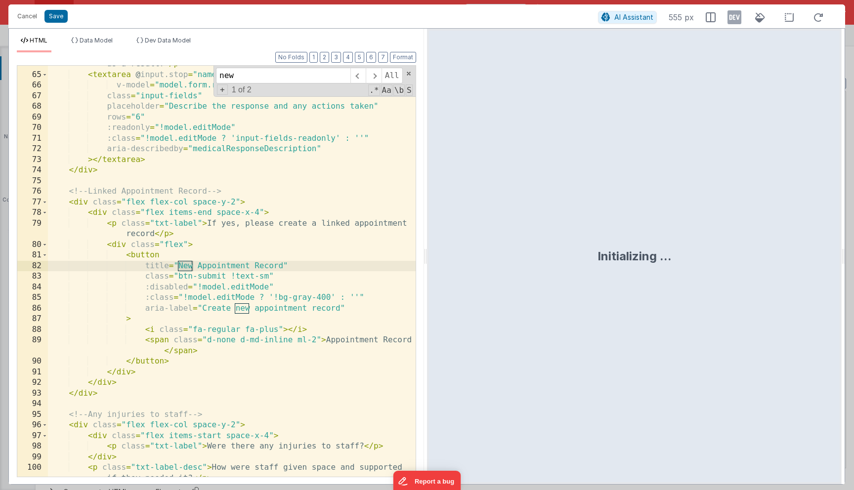
type input "new"
click at [286, 266] on div "< p class = "txt-label-desc" > What was their response? What did you do as a re…" at bounding box center [232, 275] width 368 height 454
click at [217, 349] on div "< p class = "txt-label-desc" > What was their response? What did you do as a re…" at bounding box center [232, 275] width 368 height 454
click at [192, 255] on div "< p class = "txt-label-desc" > What was their response? What did you do as a re…" at bounding box center [232, 275] width 368 height 454
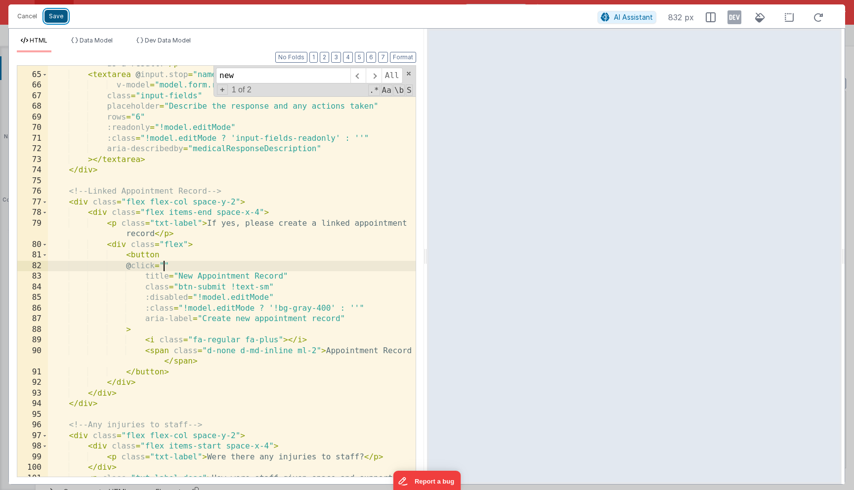
click at [53, 19] on button "Save" at bounding box center [56, 16] width 23 height 13
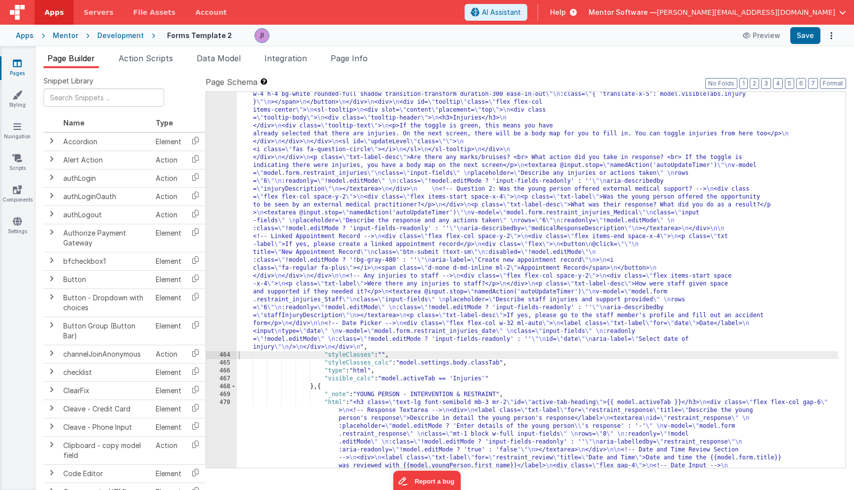
scroll to position [6708, 0]
click at [228, 232] on div "463" at bounding box center [221, 193] width 31 height 316
click at [213, 232] on div "463" at bounding box center [221, 193] width 31 height 316
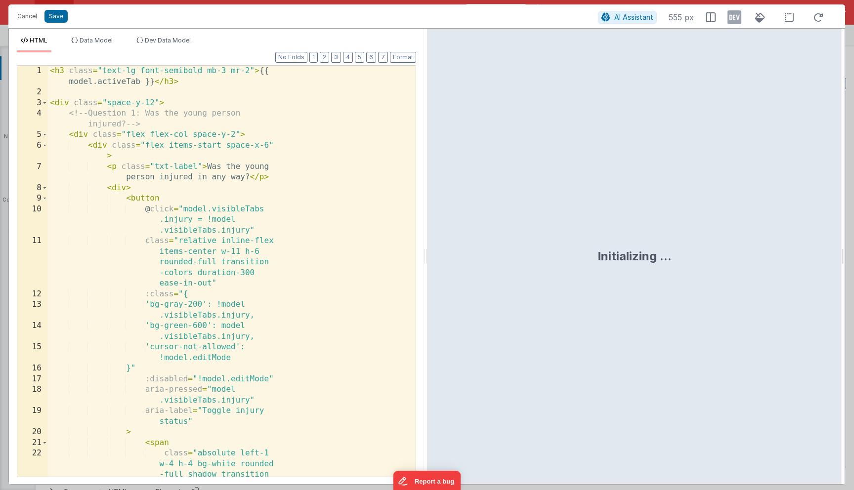
click at [234, 231] on div "< h3 class = "text-lg font-semibold mb-3 mr-2" > {{ model.activeTab }} </ h3 > …" at bounding box center [232, 309] width 368 height 486
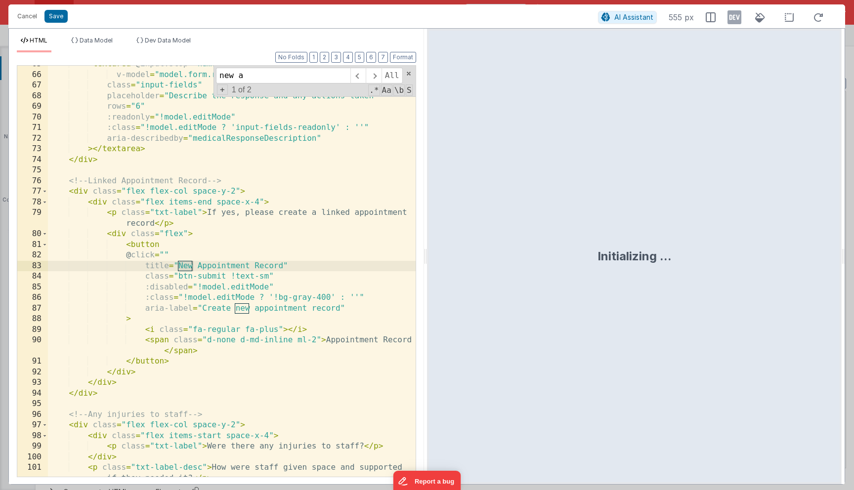
scroll to position [889, 0]
type input "new a"
click at [171, 256] on div "< textarea @ input.stop = "namedAction('autoUpdateTimer')" v-model = "model.for…" at bounding box center [232, 281] width 368 height 444
click at [165, 256] on div "< textarea @ input.stop = "namedAction('autoUpdateTimer')" v-model = "model.for…" at bounding box center [232, 281] width 368 height 444
click at [295, 255] on div "< textarea @ input.stop = "namedAction('autoUpdateTimer')" v-model = "model.for…" at bounding box center [232, 281] width 368 height 444
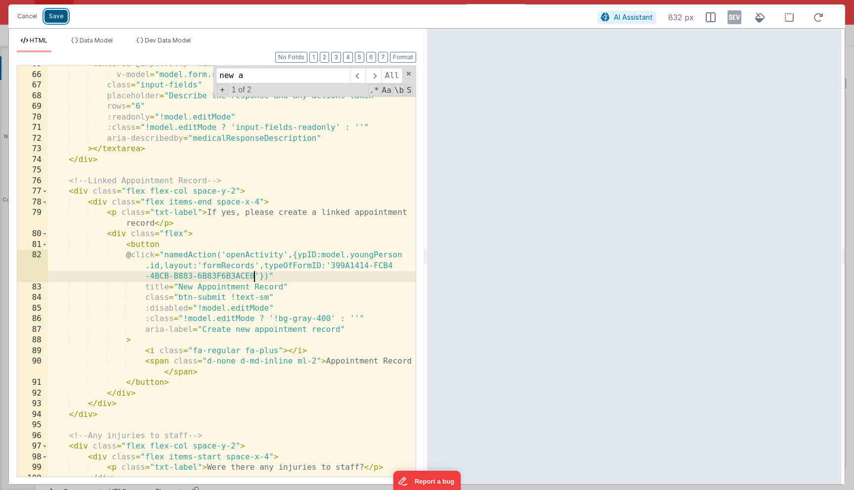
click at [55, 15] on button "Save" at bounding box center [56, 16] width 23 height 13
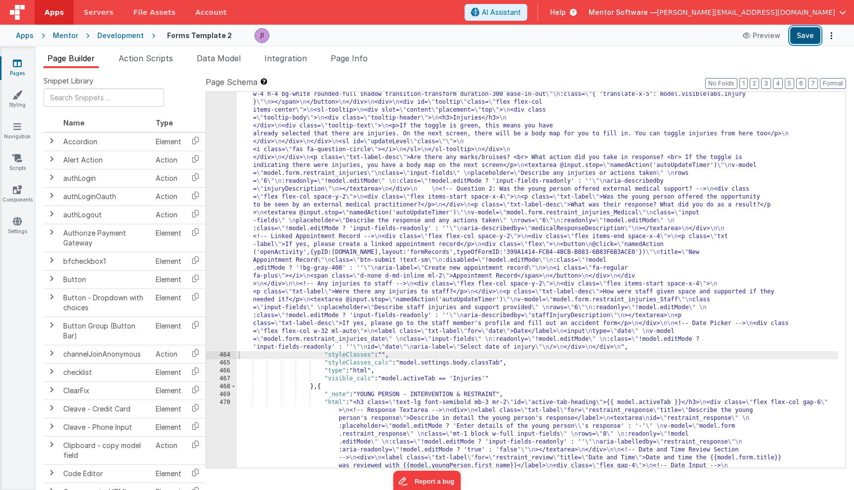
click at [806, 41] on button "Save" at bounding box center [806, 35] width 30 height 17
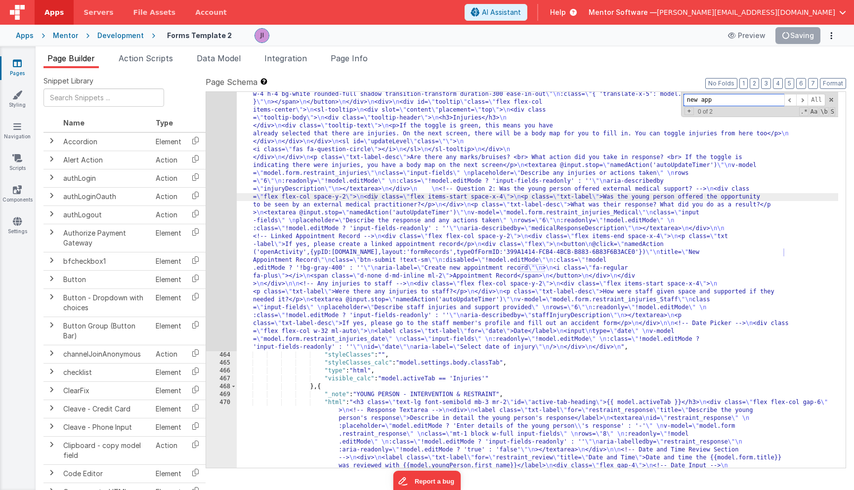
type input "g"
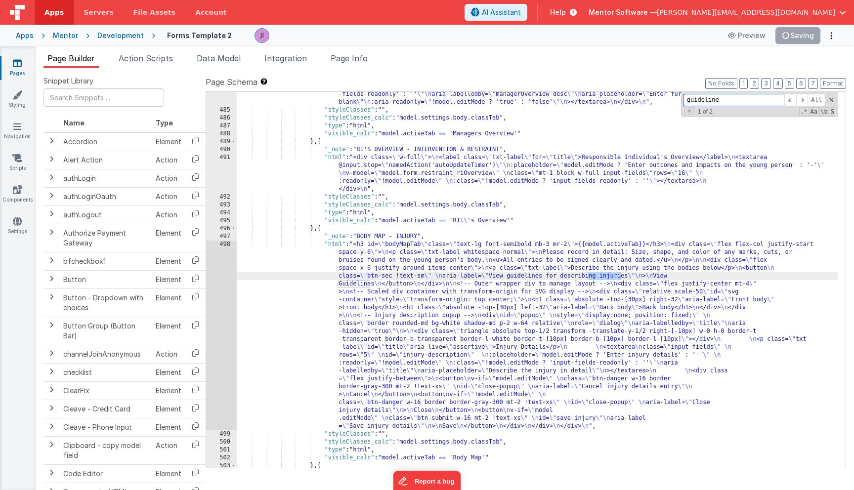
type input "guideline"
click at [229, 299] on div "498" at bounding box center [221, 336] width 31 height 190
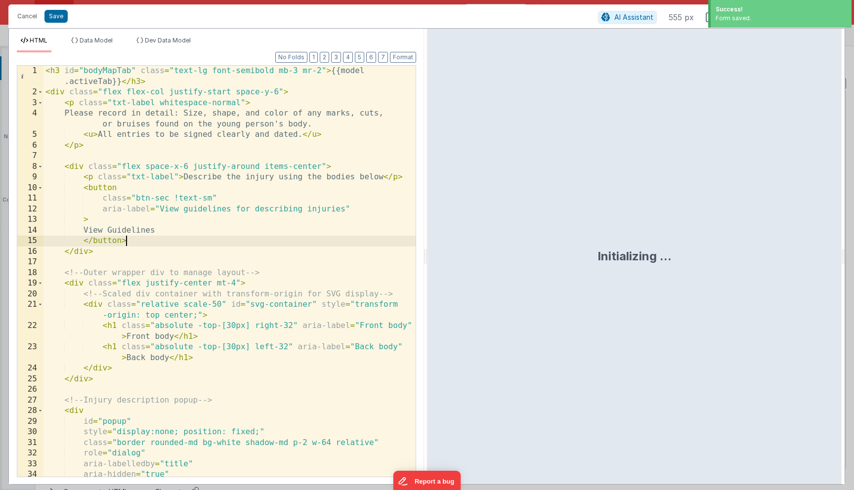
click at [282, 239] on div "< h3 id = "bodyMapTab" class = "text-lg font-semibold mb-3 mr-2" > {{model .act…" at bounding box center [230, 288] width 372 height 444
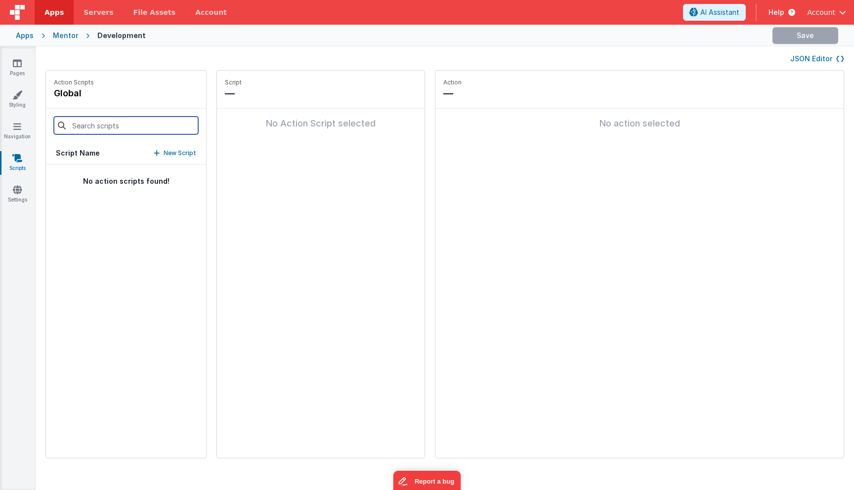
click at [105, 124] on input at bounding box center [126, 126] width 144 height 18
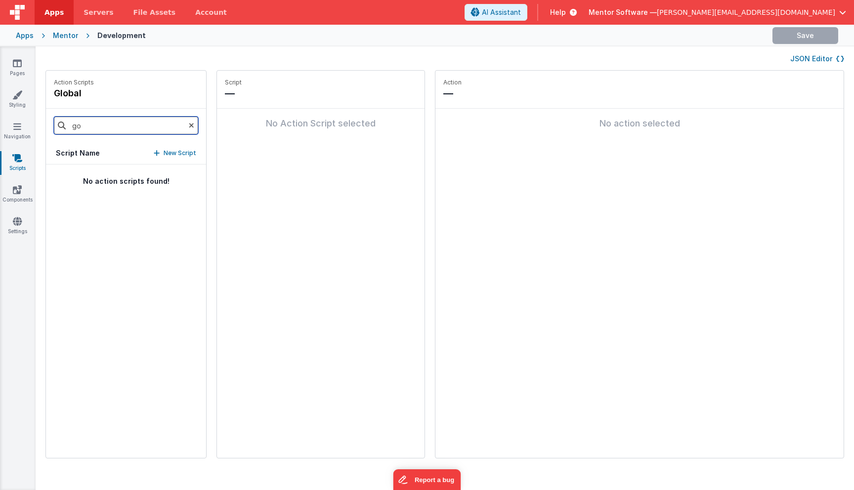
type input "g"
type input "f"
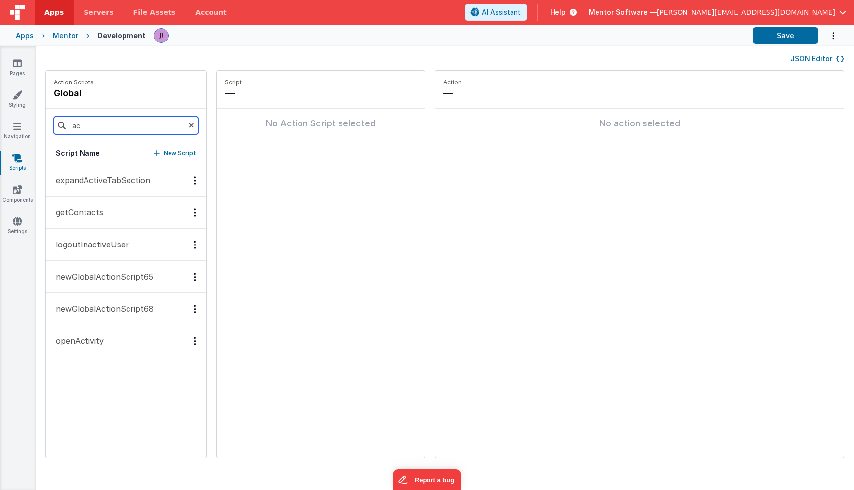
type input "a"
type input "f"
type input "r"
type input "g"
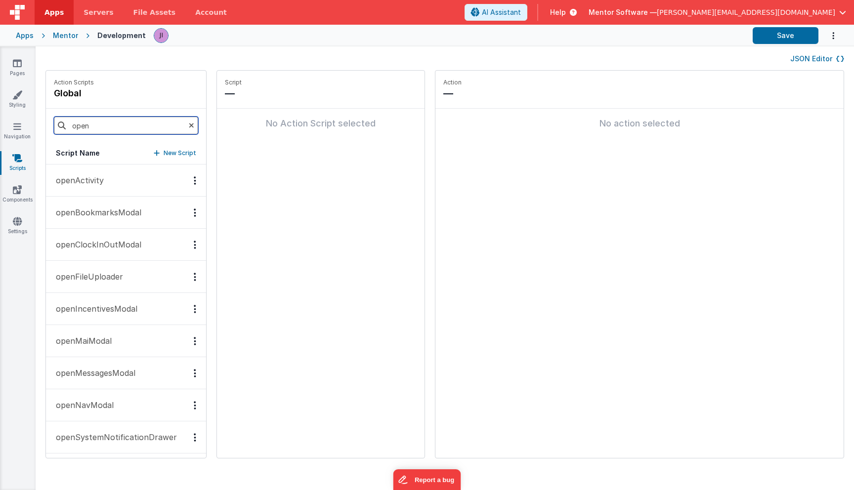
type input "open"
click at [82, 178] on p "openActivity" at bounding box center [77, 181] width 54 height 12
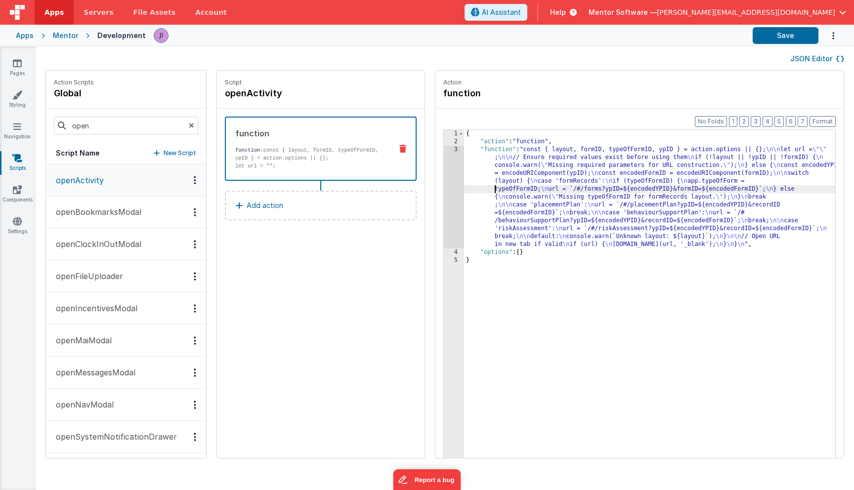
click at [479, 193] on div "{ "action" : "function" , "function" : "const { layout, formID, typeOfFormID, y…" at bounding box center [657, 317] width 387 height 375
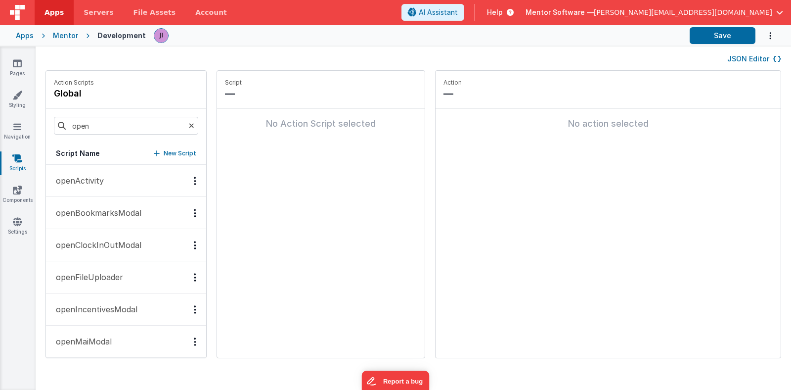
click at [112, 169] on button "openActivity" at bounding box center [126, 181] width 160 height 32
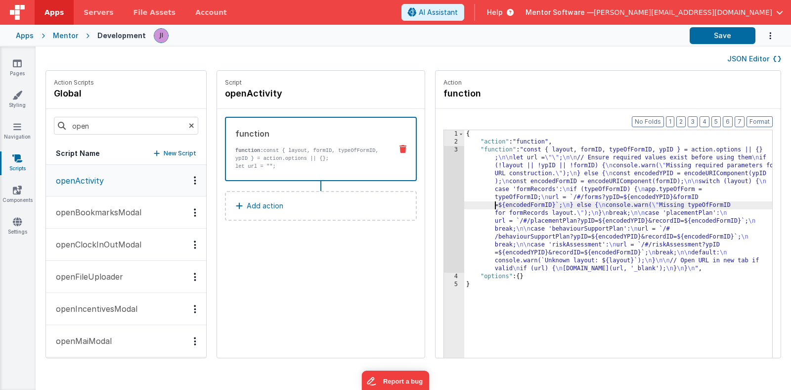
click at [464, 207] on div "{ "action" : "function" , "function" : "const { layout, formID, typeOfFormID, y…" at bounding box center [625, 267] width 323 height 274
click at [444, 208] on div "3" at bounding box center [454, 209] width 20 height 127
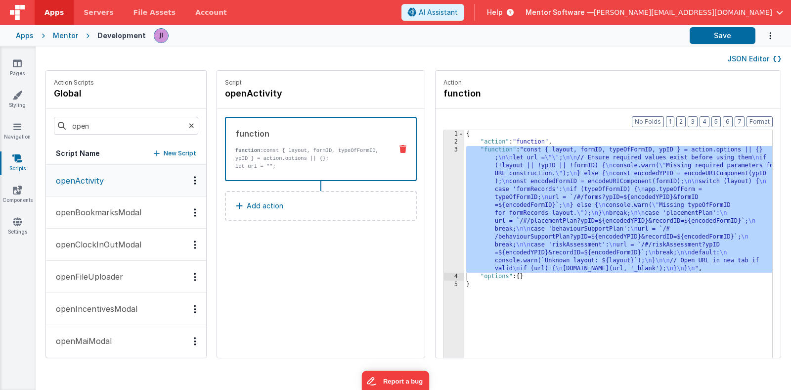
click at [464, 209] on div "{ "action" : "function" , "function" : "const { layout, formID, typeOfFormID, y…" at bounding box center [625, 267] width 323 height 274
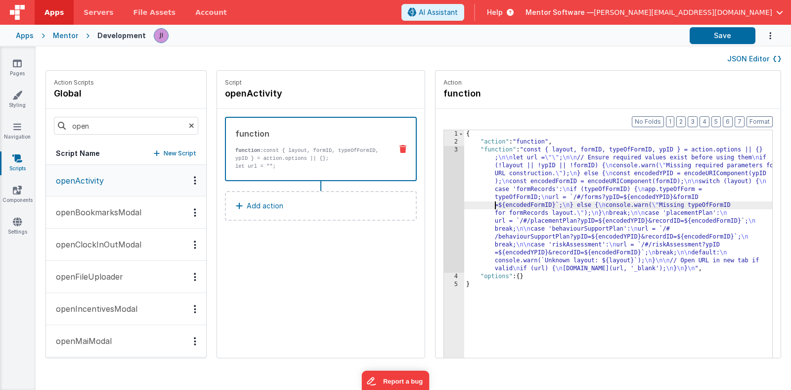
click at [444, 209] on div "3" at bounding box center [454, 209] width 20 height 127
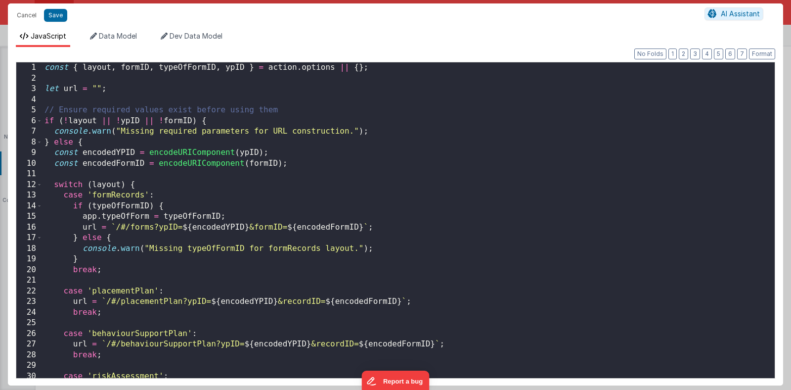
click at [124, 250] on div "const { layout , formID , typeOfFormID , ypID } = action . options || { } ; let…" at bounding box center [409, 230] width 732 height 337
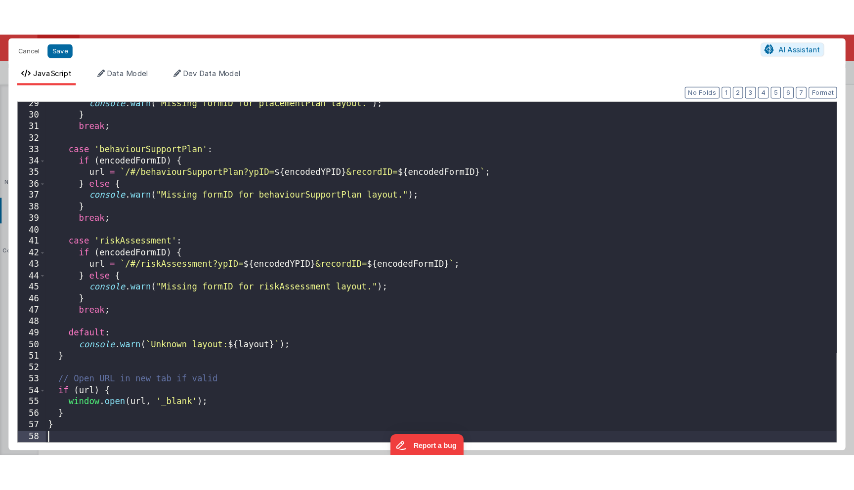
scroll to position [301, 0]
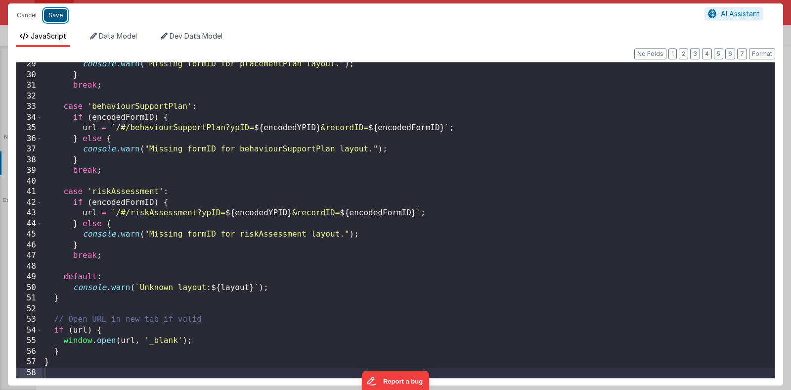
click at [62, 19] on button "Save" at bounding box center [55, 15] width 23 height 13
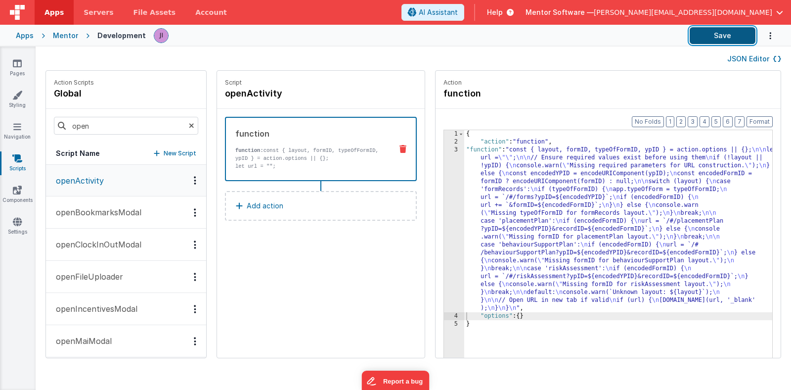
click at [703, 40] on button "Save" at bounding box center [723, 35] width 66 height 17
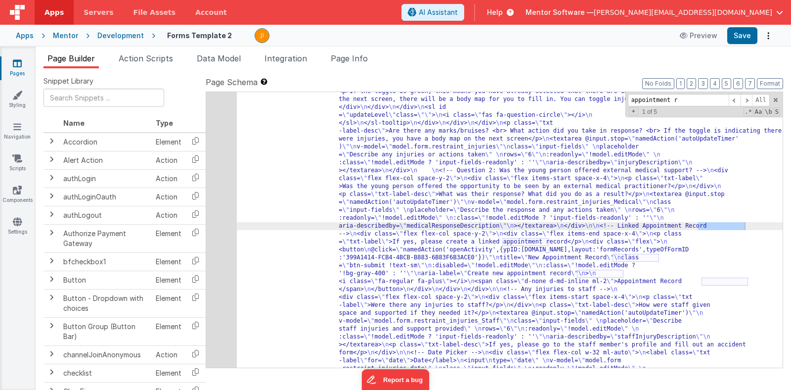
scroll to position [6711, 0]
type input "appointment rec"
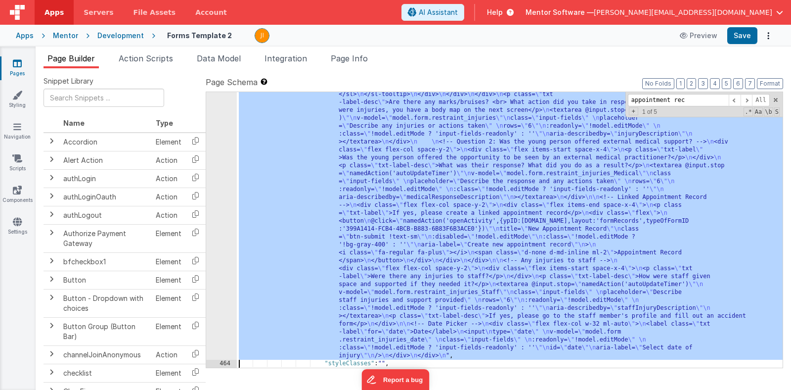
click at [217, 209] on div "463" at bounding box center [221, 149] width 31 height 419
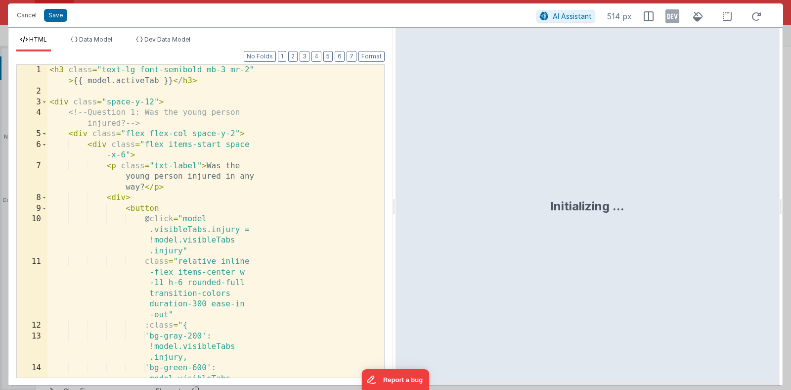
scroll to position [6721, 0]
click at [246, 203] on div "< h3 class = "text-lg font-semibold mb-3 mr-2" > {{ model.activeTab }} </ h3 > …" at bounding box center [215, 250] width 337 height 370
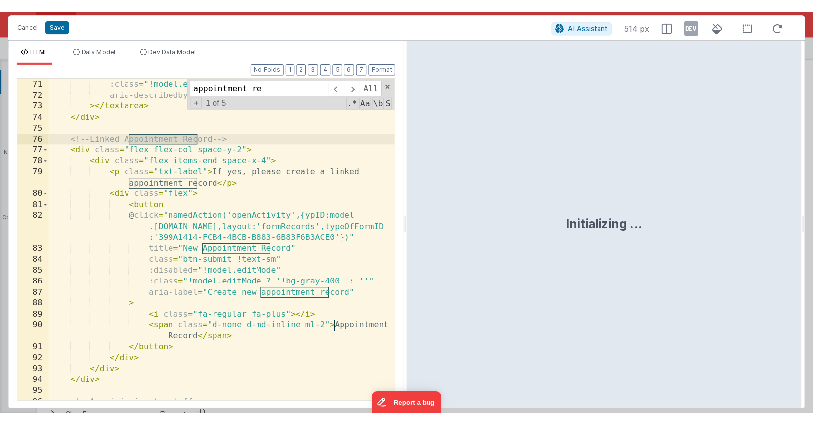
scroll to position [945, 0]
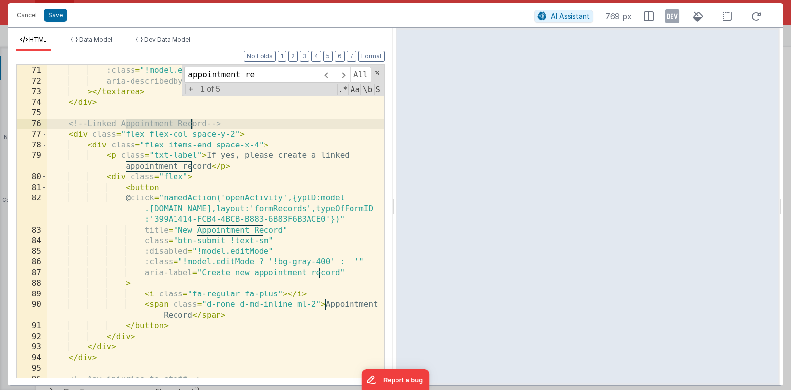
type input "appointment re"
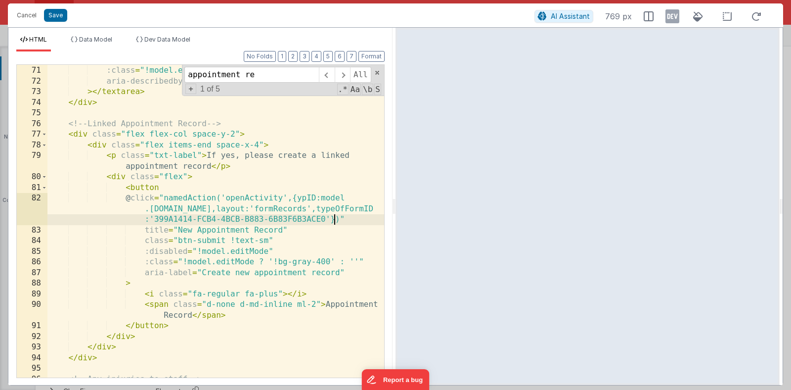
click at [335, 219] on div ":readonly = "!model.editMode" :class = "!model.editMode ? 'input-fields-readonl…" at bounding box center [215, 222] width 337 height 334
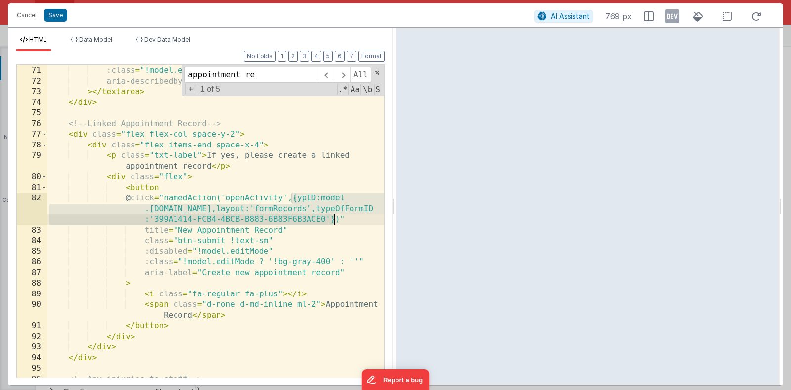
click at [335, 219] on div ":readonly = "!model.editMode" :class = "!model.editMode ? 'input-fields-readonl…" at bounding box center [215, 222] width 337 height 334
click at [349, 220] on div ":readonly = "!model.editMode" :class = "!model.editMode ? 'input-fields-readonl…" at bounding box center [215, 222] width 337 height 334
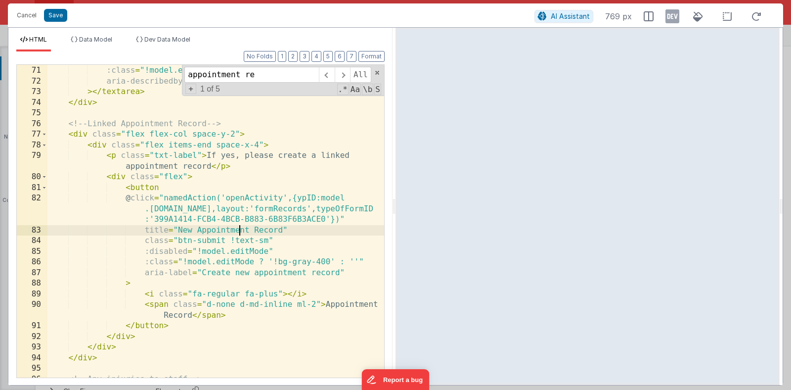
click at [238, 230] on div ":readonly = "!model.editMode" :class = "!model.editMode ? 'input-fields-readonl…" at bounding box center [215, 222] width 337 height 334
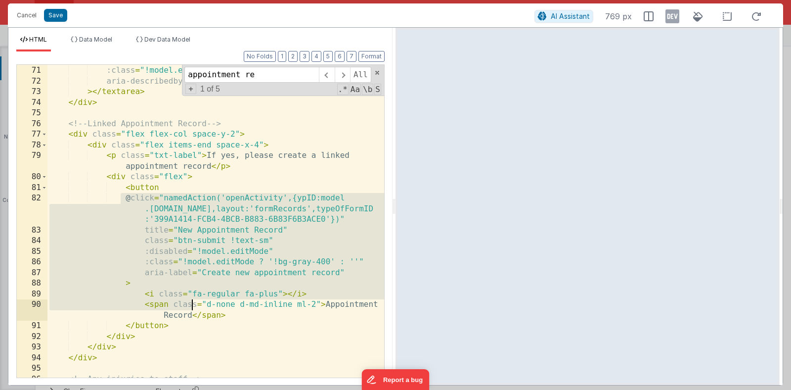
drag, startPoint x: 121, startPoint y: 198, endPoint x: 191, endPoint y: 312, distance: 133.7
click at [191, 312] on div ":readonly = "!model.editMode" :class = "!model.editMode ? 'input-fields-readonl…" at bounding box center [215, 222] width 337 height 334
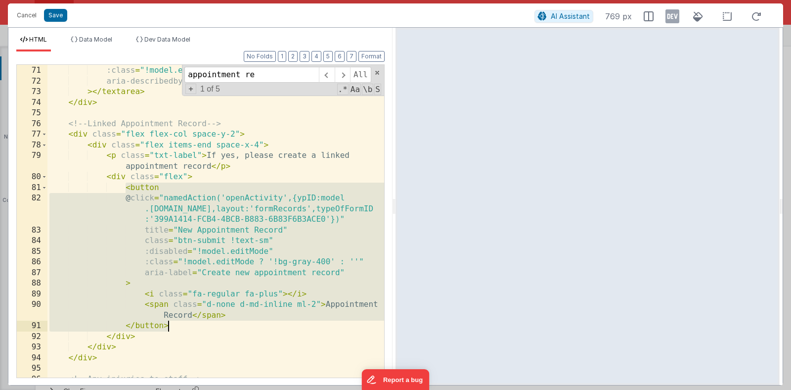
drag, startPoint x: 124, startPoint y: 192, endPoint x: 180, endPoint y: 324, distance: 143.5
click at [180, 324] on div ":readonly = "!model.editMode" :class = "!model.editMode ? 'input-fields-readonl…" at bounding box center [215, 222] width 337 height 334
click at [336, 218] on div ":readonly = "!model.editMode" :class = "!model.editMode ? 'input-fields-readonl…" at bounding box center [215, 221] width 337 height 312
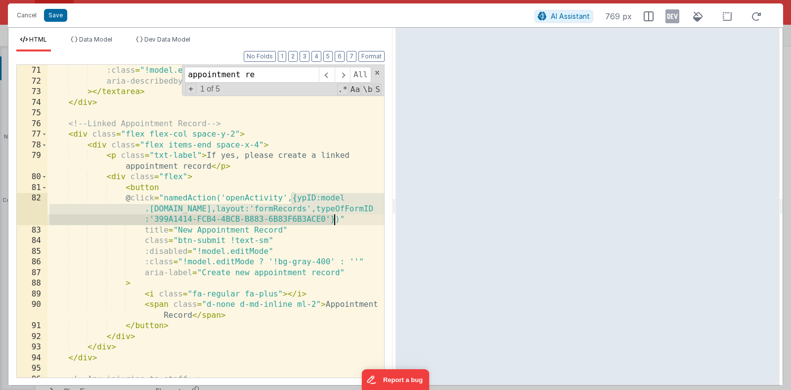
click at [336, 218] on div ":readonly = "!model.editMode" :class = "!model.editMode ? 'input-fields-readonl…" at bounding box center [215, 222] width 337 height 334
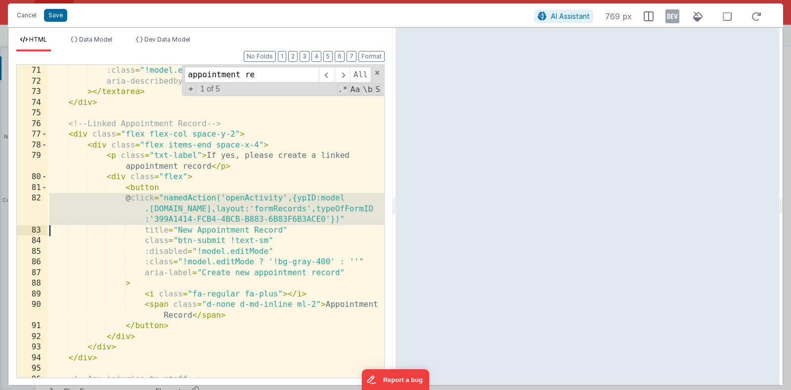
click at [339, 221] on div ":readonly = "!model.editMode" :class = "!model.editMode ? 'input-fields-readonl…" at bounding box center [215, 222] width 337 height 334
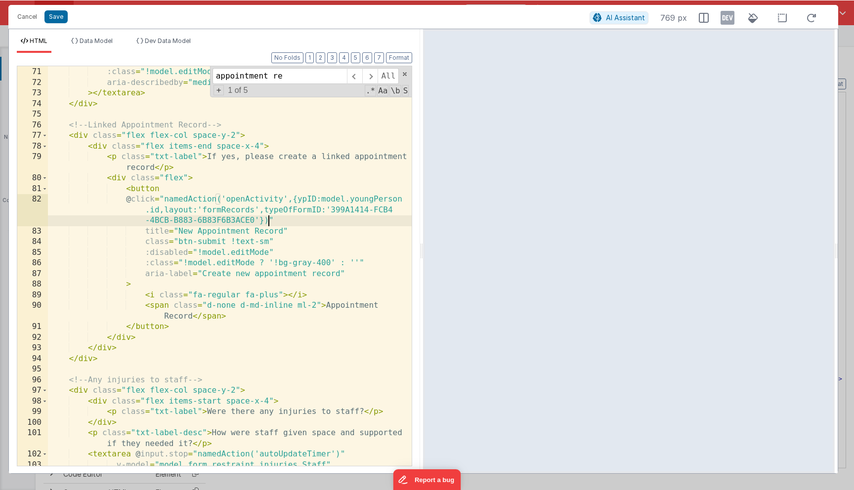
scroll to position [7394, 0]
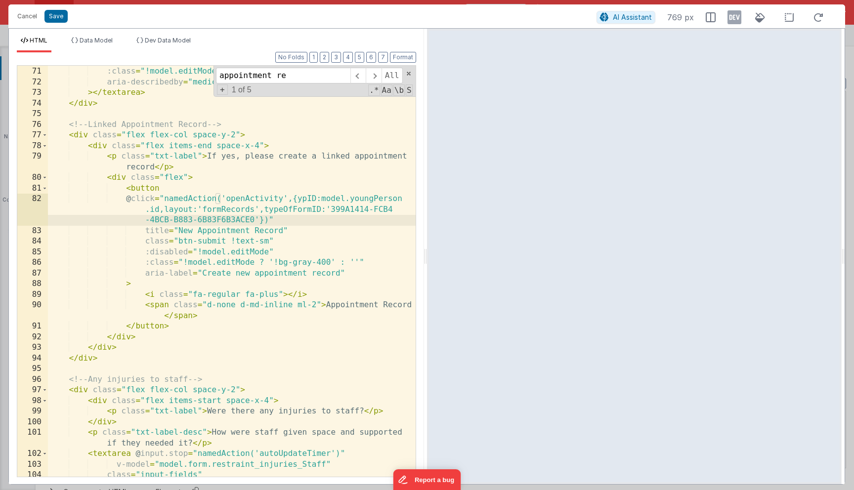
click at [296, 160] on div ":readonly = "!model.editMode" :class = "!model.editMode ? 'input-fields-readonl…" at bounding box center [232, 272] width 368 height 433
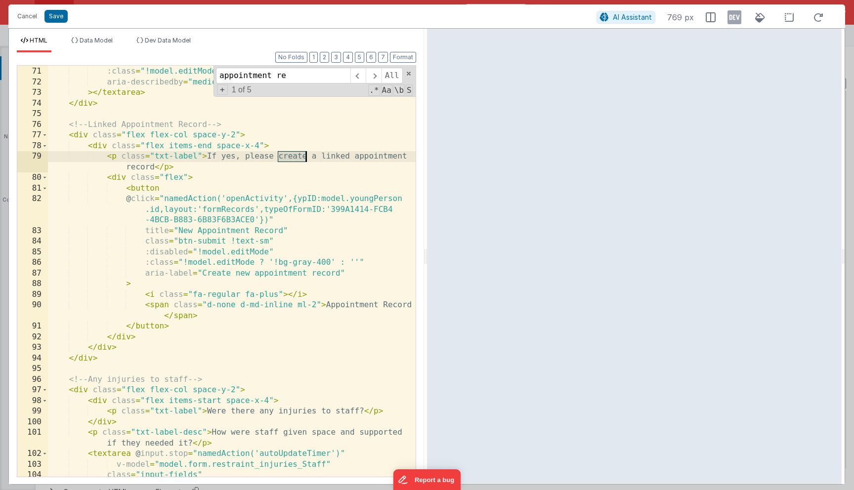
click at [296, 160] on div ":readonly = "!model.editMode" :class = "!model.editMode ? 'input-fields-readonl…" at bounding box center [232, 272] width 368 height 433
click at [346, 157] on div ":readonly = "!model.editMode" :class = "!model.editMode ? 'input-fields-readonl…" at bounding box center [232, 272] width 368 height 433
click at [315, 158] on div ":readonly = "!model.editMode" :class = "!model.editMode ? 'input-fields-readonl…" at bounding box center [232, 272] width 368 height 433
click at [329, 157] on div ":readonly = "!model.editMode" :class = "!model.editMode ? 'input-fields-readonl…" at bounding box center [232, 272] width 368 height 433
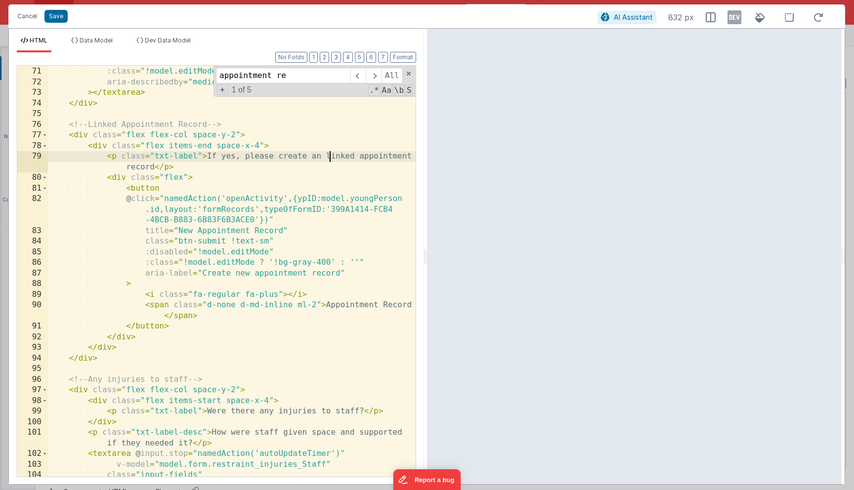
click at [329, 157] on div ":readonly = "!model.editMode" :class = "!model.editMode ? 'input-fields-readonl…" at bounding box center [232, 272] width 368 height 433
click at [61, 21] on button "Save" at bounding box center [56, 16] width 23 height 13
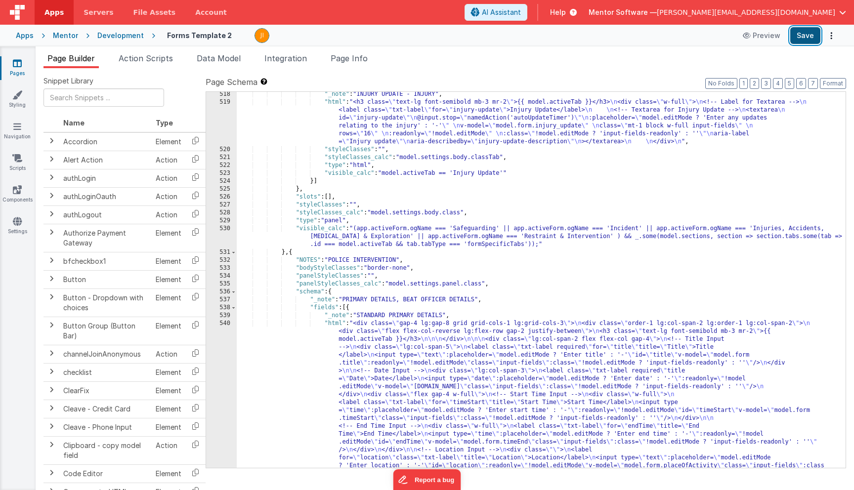
click at [791, 34] on button "Save" at bounding box center [806, 35] width 30 height 17
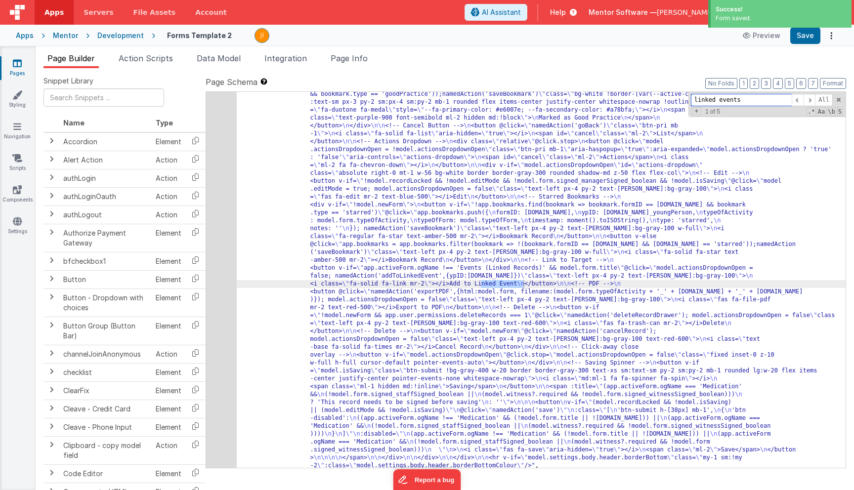
scroll to position [14459, 0]
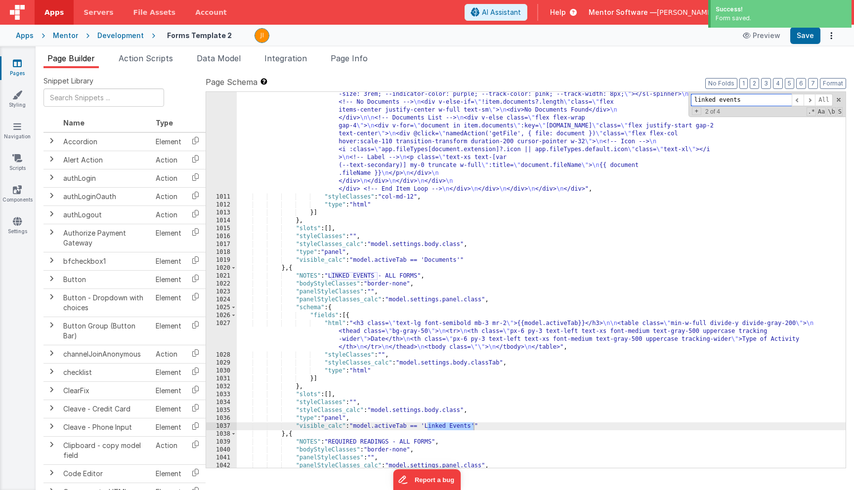
type input "linked events"
click at [347, 342] on div ""html" : "<div class= \" flex justify-between \" > \n <h3 class= \" text-lg fon…" at bounding box center [541, 203] width 609 height 748
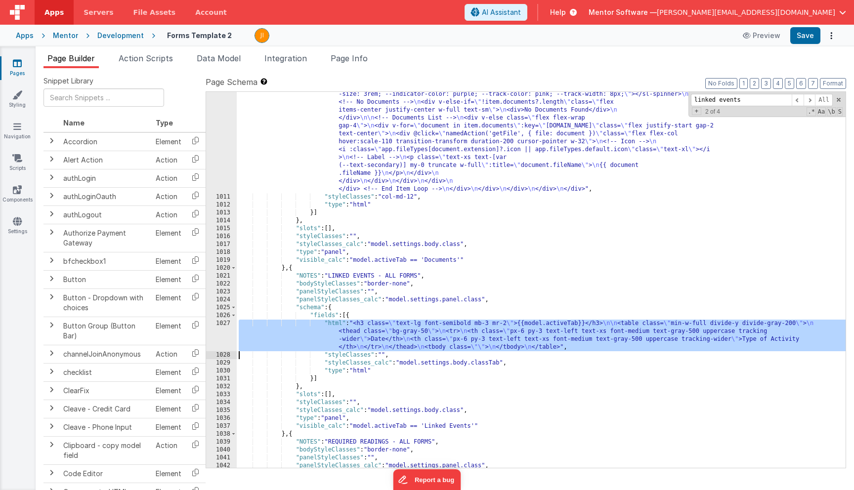
click at [217, 331] on div "1027" at bounding box center [221, 336] width 31 height 32
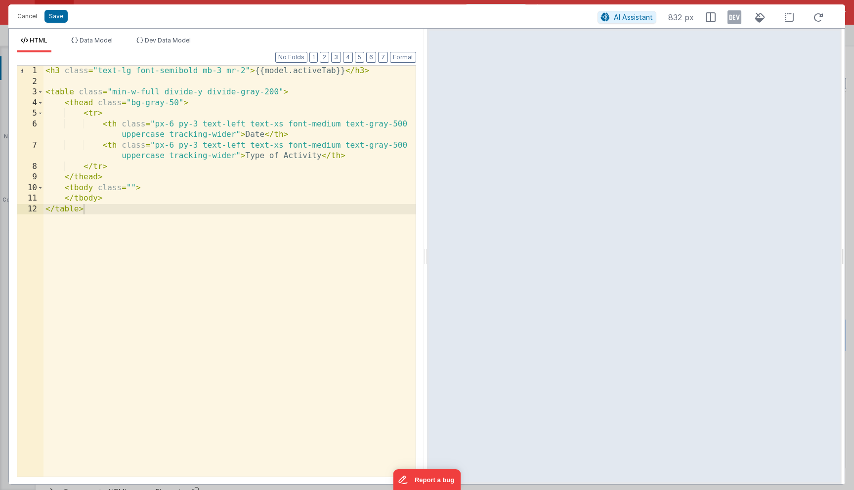
click at [276, 328] on div "< h3 class = "text-lg font-semibold mb-3 mr-2" > {{model.activeTab}} </ h3 > < …" at bounding box center [230, 282] width 372 height 433
click at [56, 15] on button "Save" at bounding box center [56, 16] width 23 height 13
